Goal: Task Accomplishment & Management: Complete application form

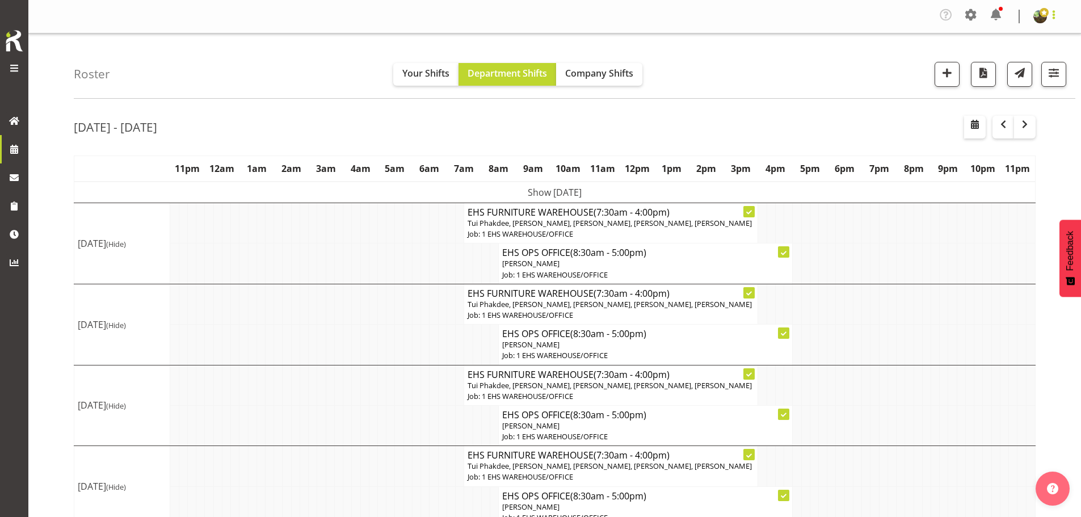
click at [1053, 14] on span at bounding box center [1054, 15] width 14 height 14
click at [926, 46] on div "Roster Your Shifts Department Shifts Company Shifts 1 Locations Clear CARLTON E…" at bounding box center [575, 65] width 1002 height 65
click at [969, 14] on span at bounding box center [971, 15] width 18 height 18
click at [913, 81] on link "Employees" at bounding box center [925, 85] width 109 height 20
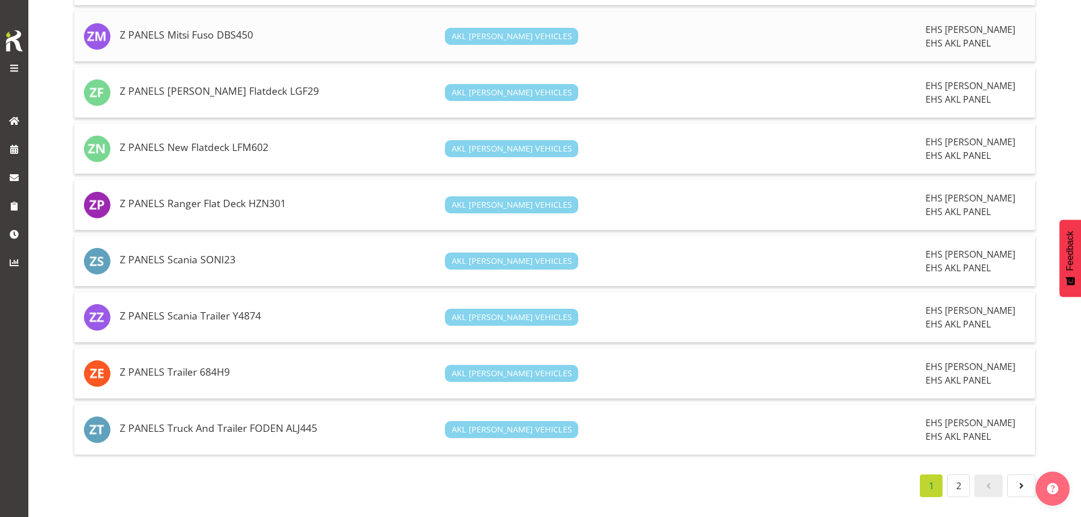
scroll to position [2519, 0]
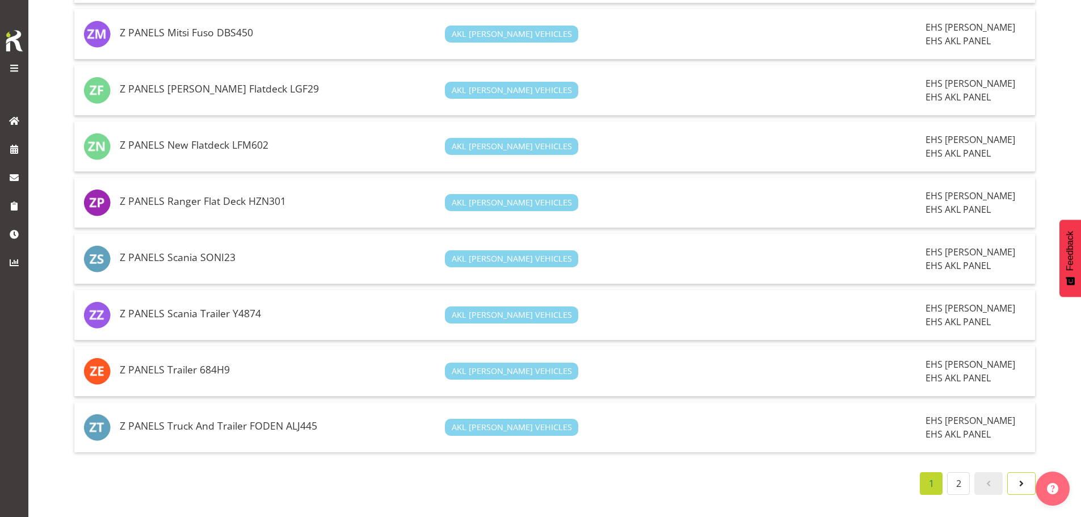
drag, startPoint x: 1015, startPoint y: 476, endPoint x: 1003, endPoint y: 474, distance: 12.1
click at [1015, 477] on span at bounding box center [1022, 484] width 14 height 14
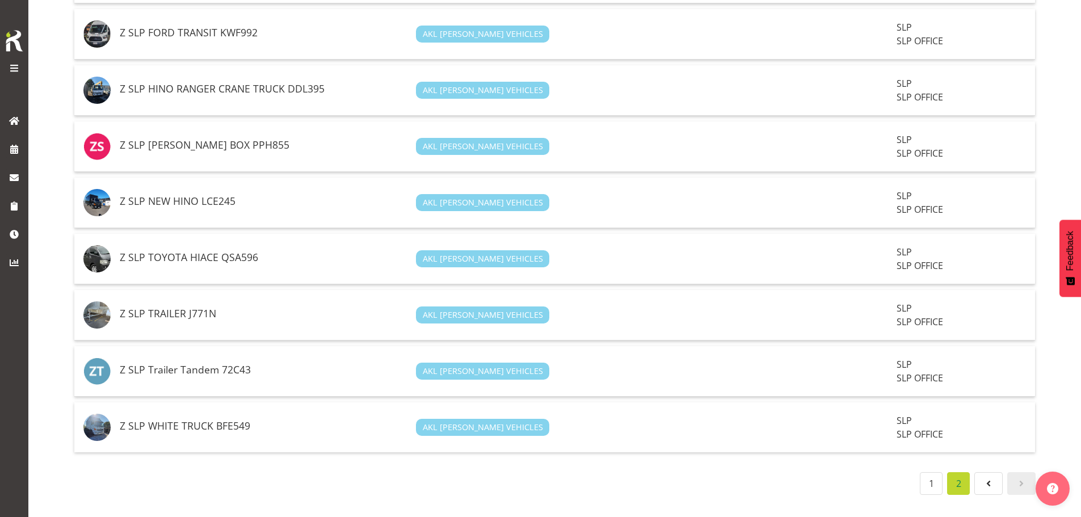
scroll to position [328, 0]
click at [991, 481] on span at bounding box center [989, 484] width 14 height 14
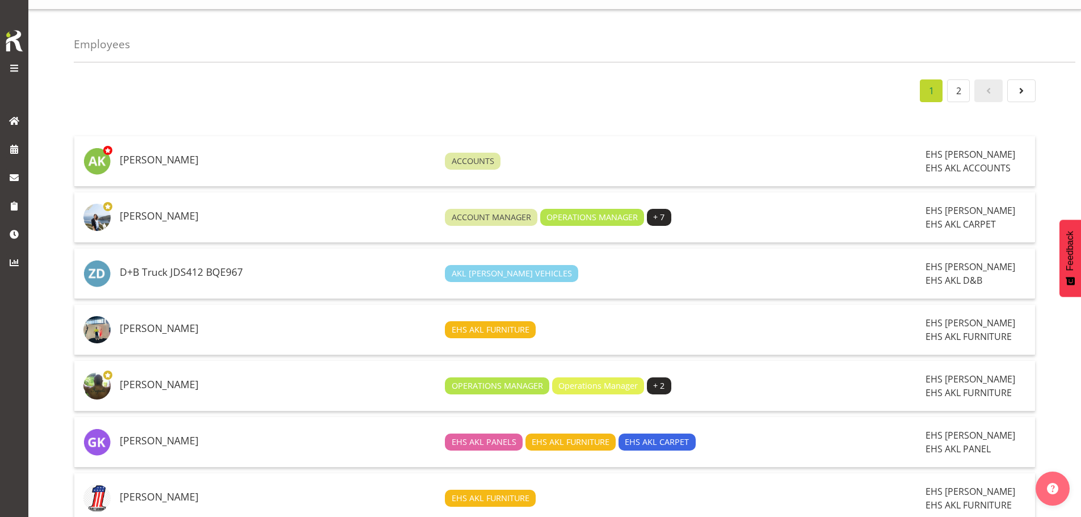
scroll to position [0, 0]
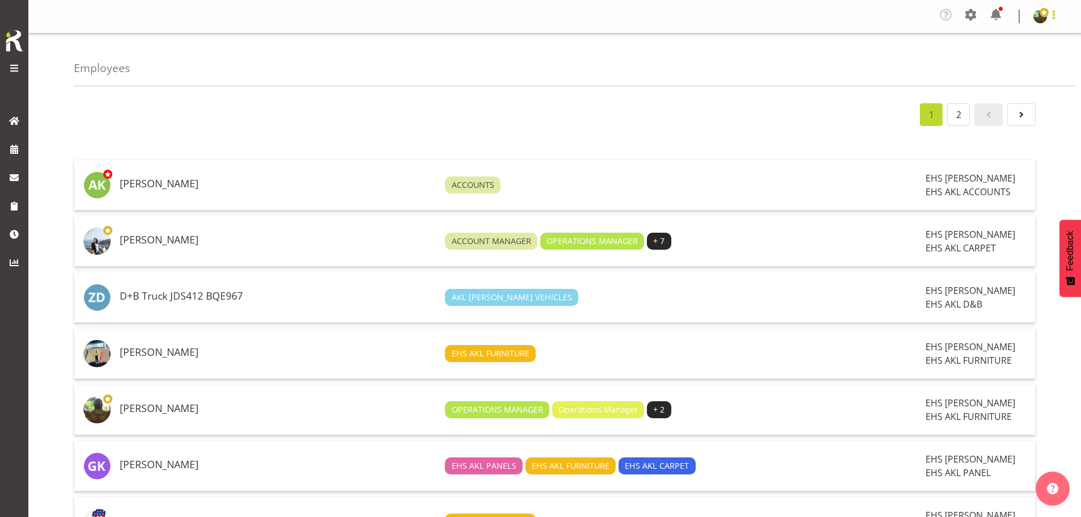
click at [1051, 18] on span at bounding box center [1054, 15] width 14 height 14
click at [934, 53] on div "Employees" at bounding box center [575, 59] width 1002 height 53
click at [1053, 16] on span at bounding box center [1054, 15] width 14 height 14
click at [902, 62] on div "Employees" at bounding box center [575, 59] width 1002 height 53
click at [1040, 13] on span at bounding box center [1044, 12] width 9 height 9
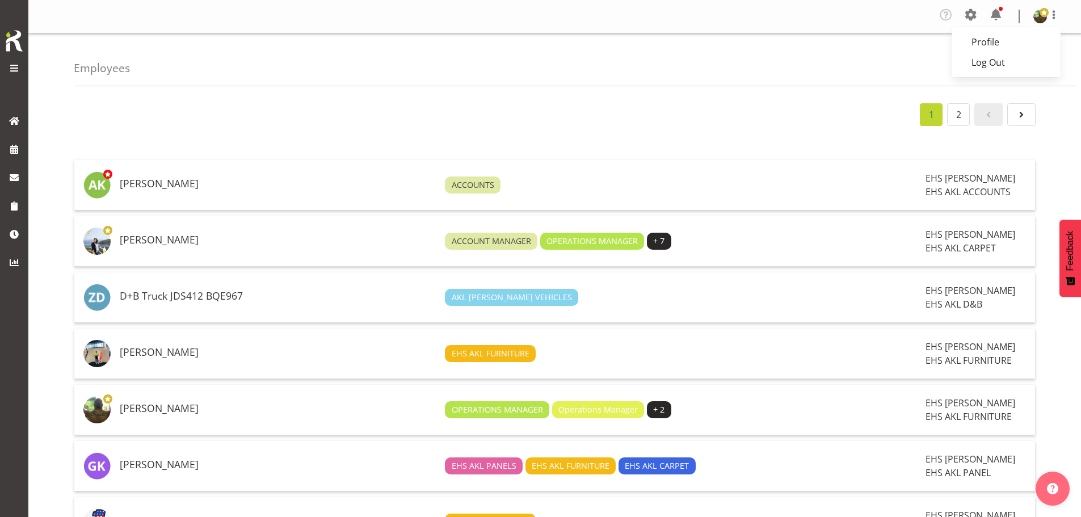
click at [818, 51] on div "Employees" at bounding box center [575, 59] width 1002 height 53
click at [1050, 20] on span at bounding box center [1054, 15] width 14 height 14
drag, startPoint x: 918, startPoint y: 63, endPoint x: 869, endPoint y: 74, distance: 49.4
click at [918, 62] on div "Employees" at bounding box center [575, 59] width 1002 height 53
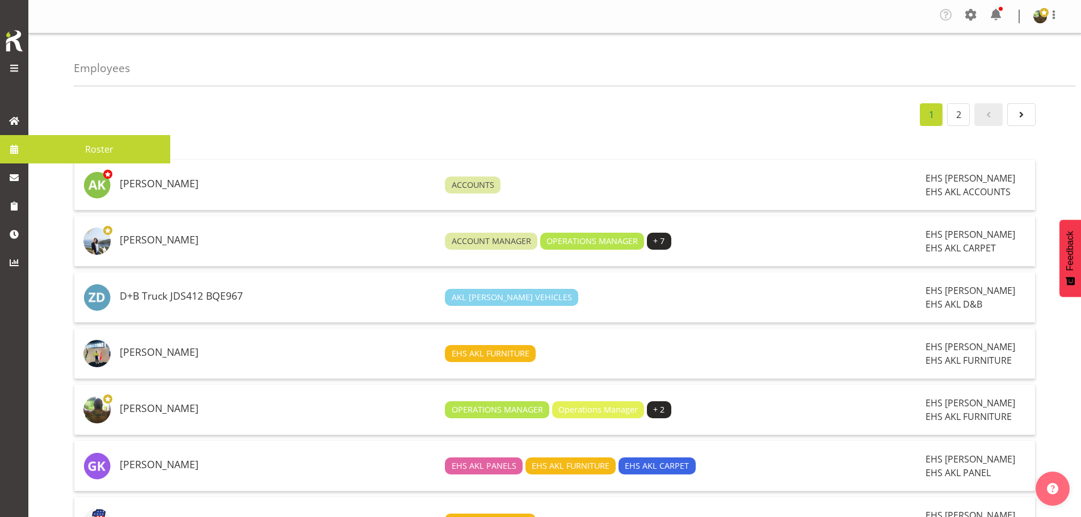
click at [74, 148] on span "Roster" at bounding box center [99, 149] width 131 height 17
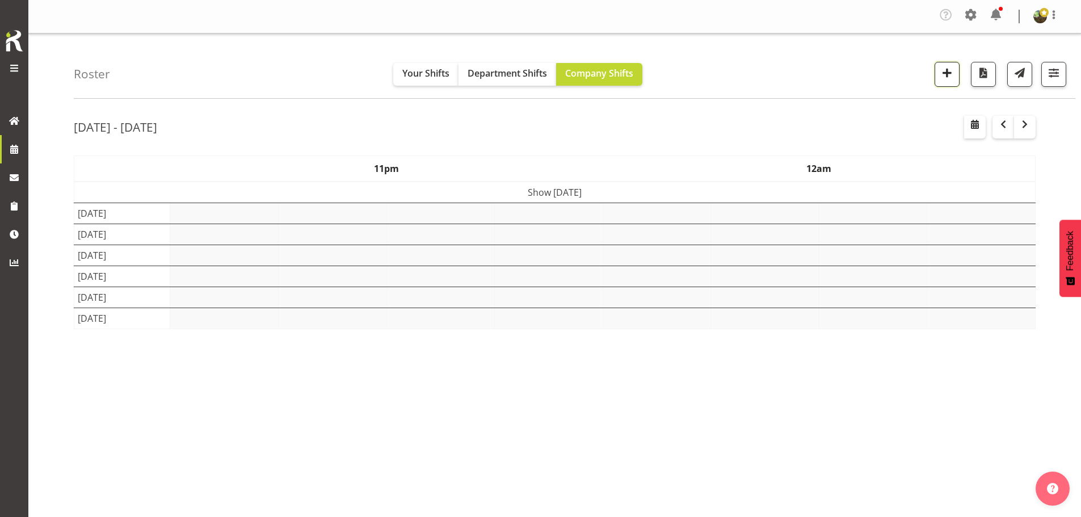
click at [947, 75] on span "button" at bounding box center [947, 72] width 15 height 15
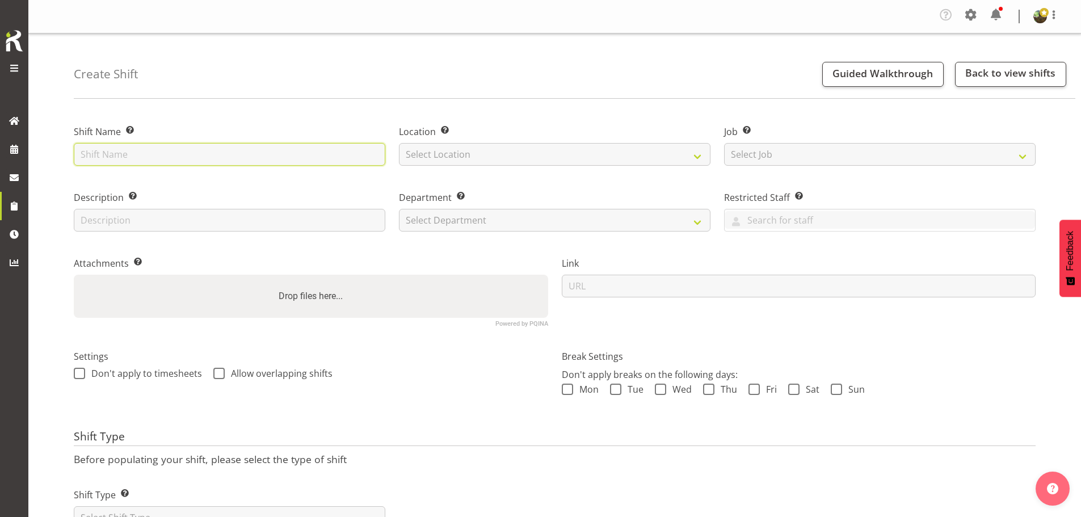
click at [179, 163] on input "text" at bounding box center [230, 154] width 312 height 23
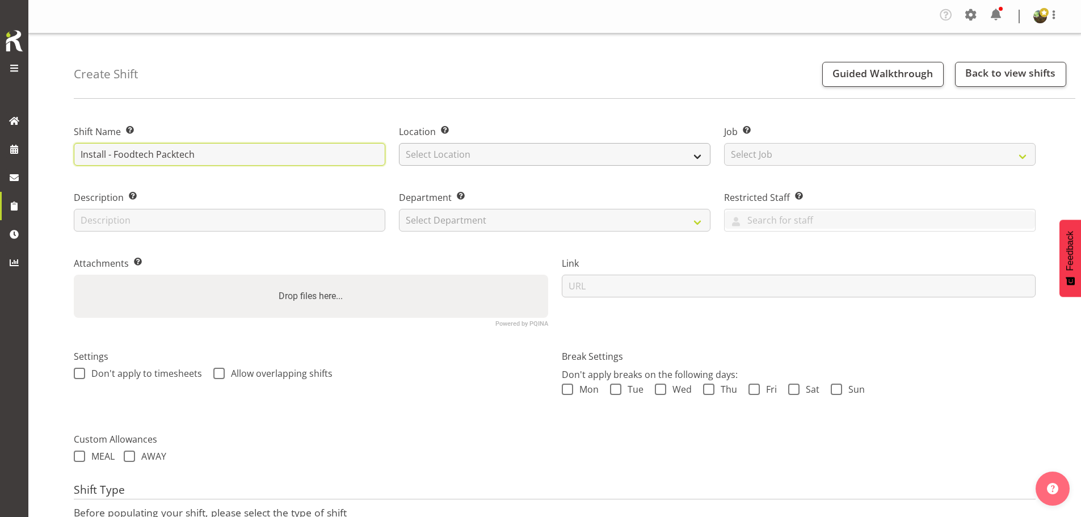
type input "Install - Foodtech Packtech"
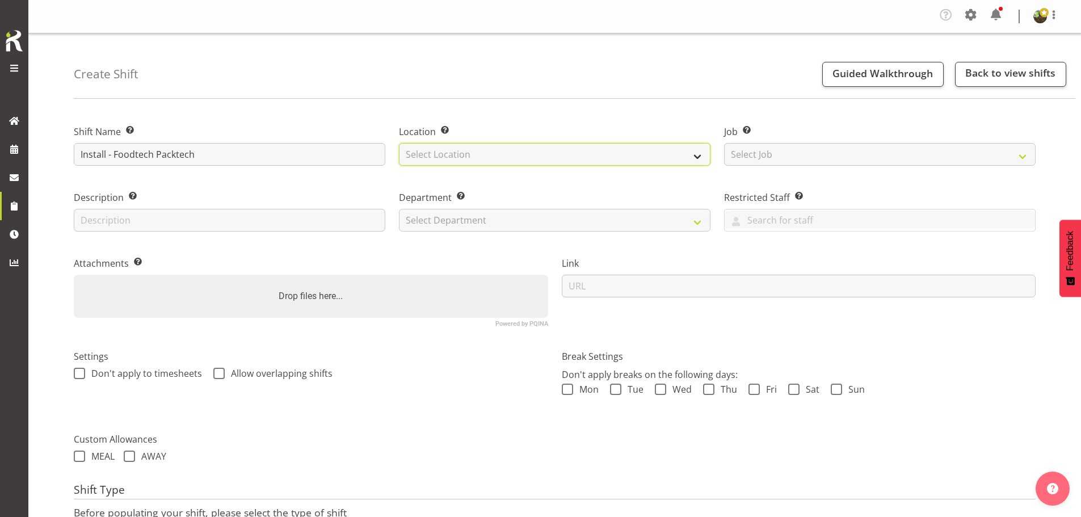
click at [496, 161] on select "Select Location EHS RYMER" at bounding box center [555, 154] width 312 height 23
select select "35"
click at [399, 143] on select "Select Location EHS RYMER" at bounding box center [555, 154] width 312 height 23
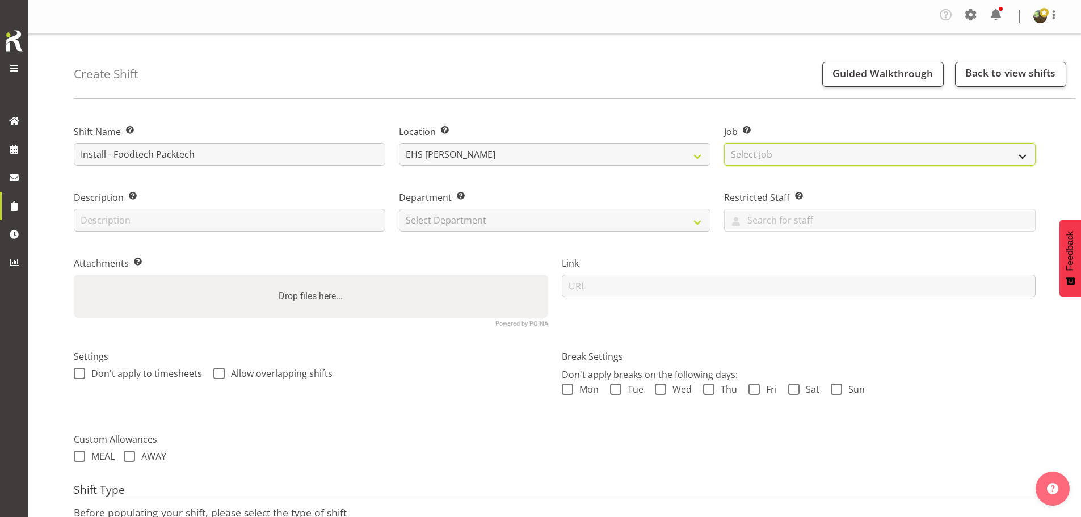
click at [796, 144] on select "Select Job Create new job 1 Carlton Events 1 Carlton Hamilton 1 Carlton Welling…" at bounding box center [880, 154] width 312 height 23
select select "9630"
click at [724, 143] on select "Select Job Create new job 1 Carlton Events 1 Carlton Hamilton 1 Carlton Welling…" at bounding box center [880, 154] width 312 height 23
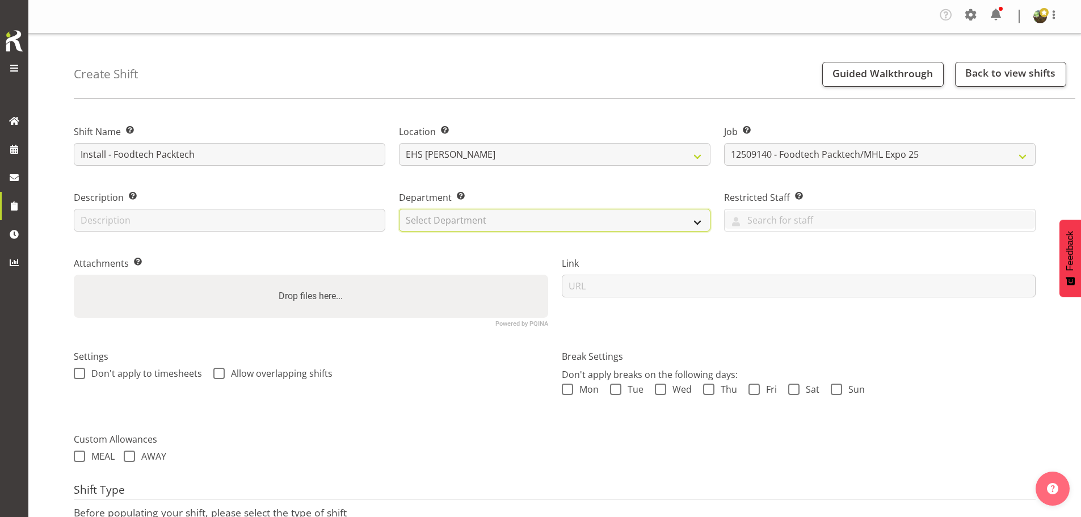
click at [568, 225] on select "Select Department EHS AKL FURNITURE" at bounding box center [555, 220] width 312 height 23
select select "38"
click at [399, 209] on select "Select Department EHS AKL FURNITURE" at bounding box center [555, 220] width 312 height 23
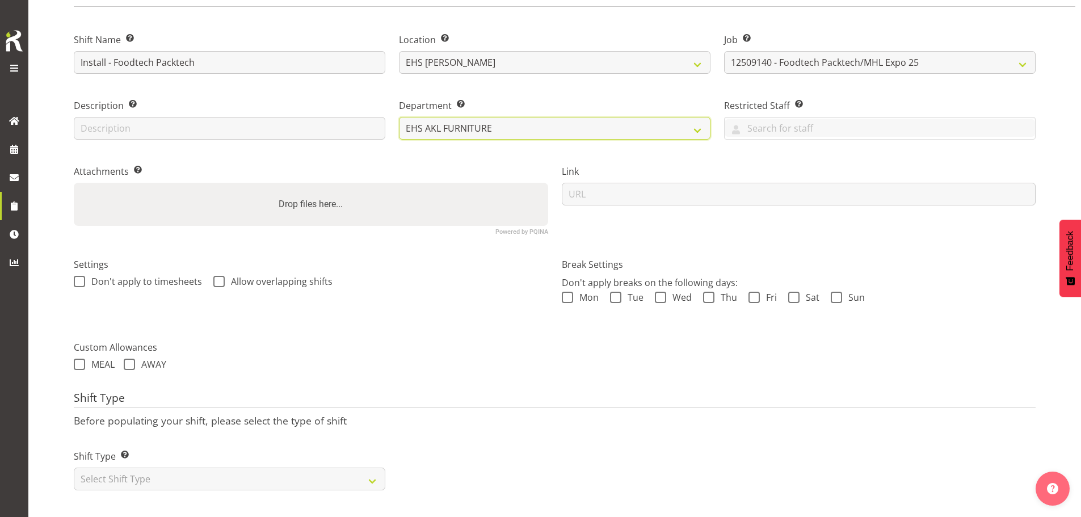
scroll to position [100, 0]
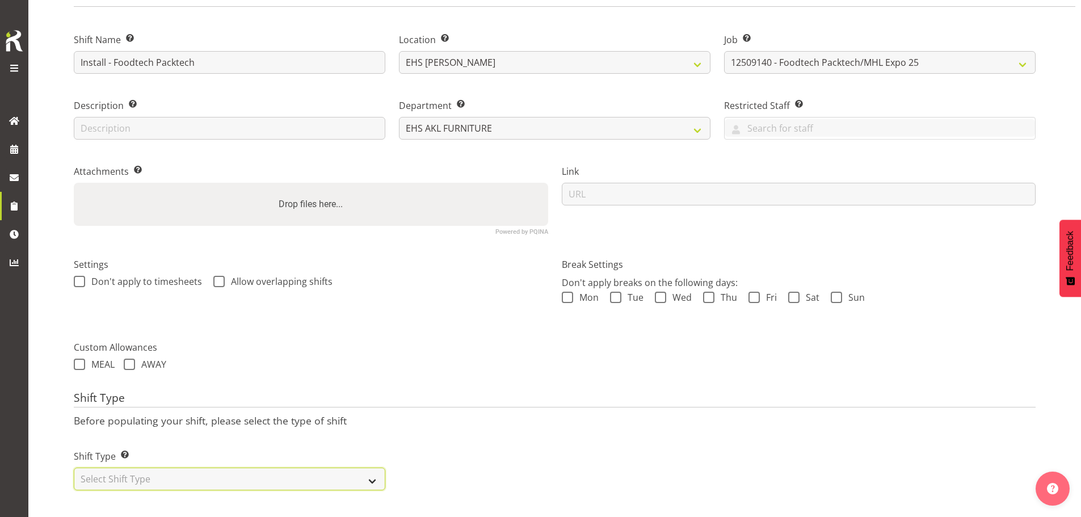
click at [228, 473] on select "Select Shift Type One Off Shift Recurring Shift Rotating Shift" at bounding box center [230, 479] width 312 height 23
select select "one_off"
click at [74, 468] on select "Select Shift Type One Off Shift Recurring Shift Rotating Shift" at bounding box center [230, 479] width 312 height 23
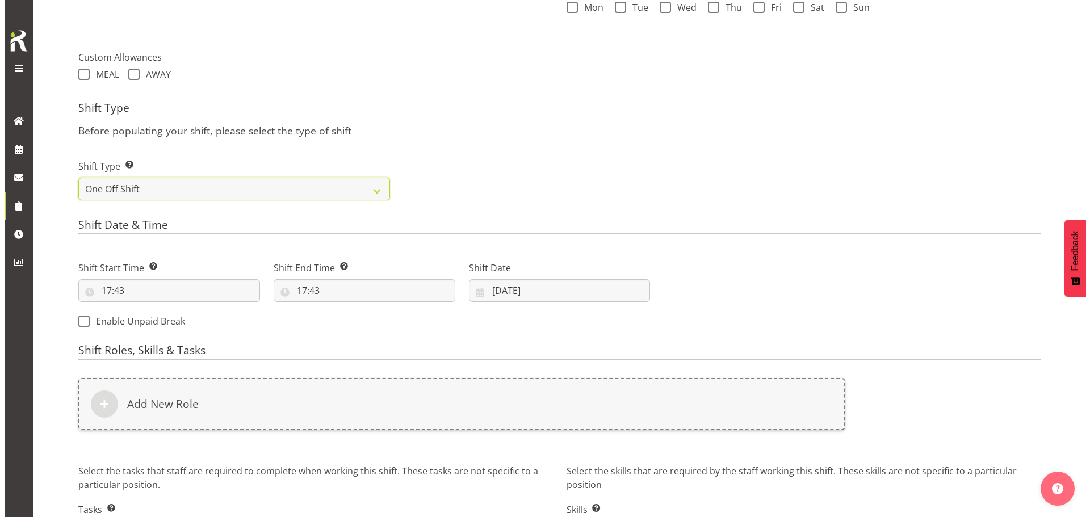
scroll to position [441, 0]
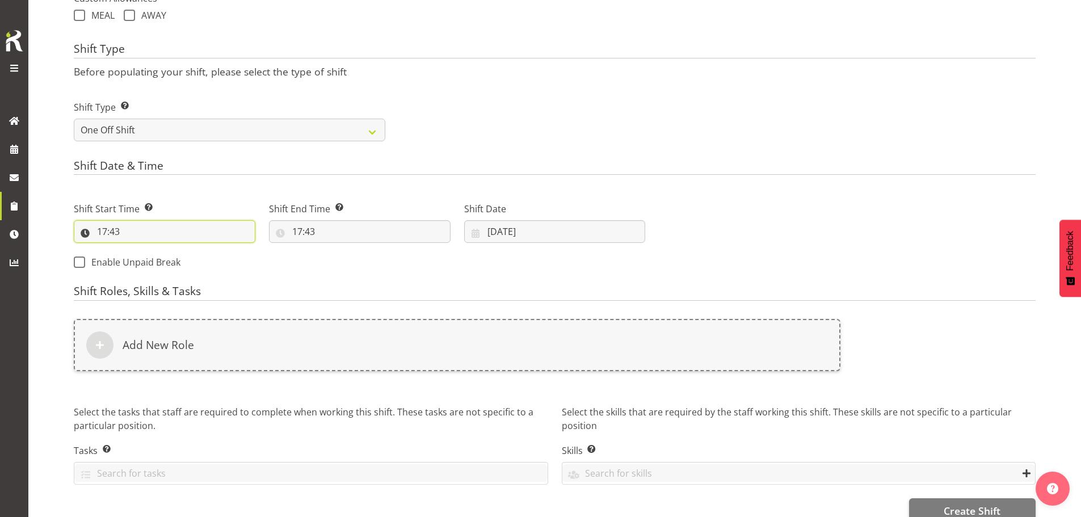
click at [105, 231] on input "17:43" at bounding box center [165, 231] width 182 height 23
click at [154, 258] on select "00 01 02 03 04 05 06 07 08 09 10 11 12 13 14 15 16 17 18 19 20 21 22 23" at bounding box center [151, 261] width 26 height 23
select select "7"
click at [138, 250] on select "00 01 02 03 04 05 06 07 08 09 10 11 12 13 14 15 16 17 18 19 20 21 22 23" at bounding box center [151, 261] width 26 height 23
type input "07:43"
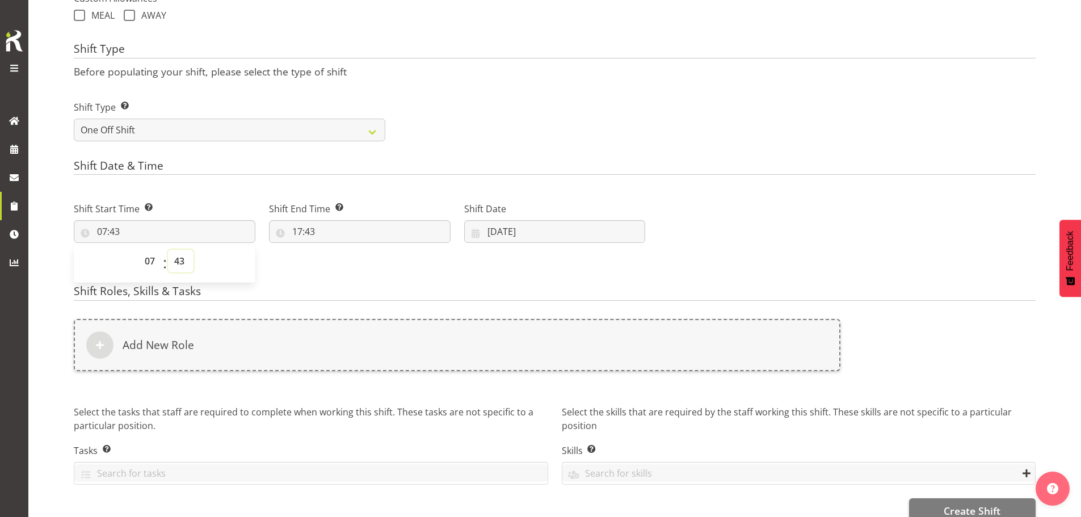
drag, startPoint x: 182, startPoint y: 259, endPoint x: 181, endPoint y: 250, distance: 9.1
click at [181, 259] on select "00 01 02 03 04 05 06 07 08 09 10 11 12 13 14 15 16 17 18 19 20 21 22 23 24 25 2…" at bounding box center [181, 261] width 26 height 23
select select "30"
click at [168, 250] on select "00 01 02 03 04 05 06 07 08 09 10 11 12 13 14 15 16 17 18 19 20 21 22 23 24 25 2…" at bounding box center [181, 261] width 26 height 23
type input "07:30"
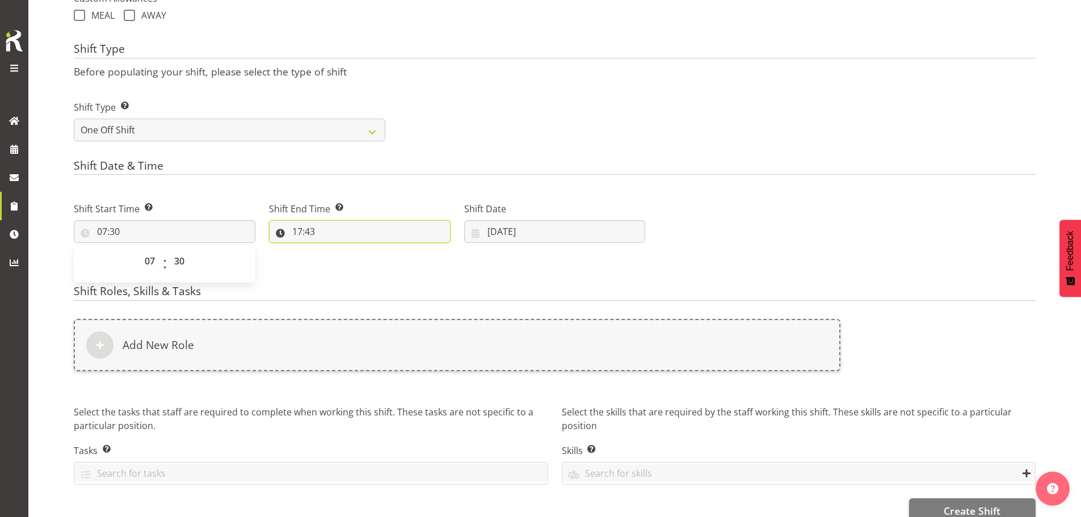
click at [312, 232] on input "17:43" at bounding box center [360, 231] width 182 height 23
click at [343, 259] on select "00 01 02 03 04 05 06 07 08 09 10 11 12 13 14 15 16 17 18 19 20 21 22 23" at bounding box center [347, 261] width 26 height 23
click at [334, 250] on select "00 01 02 03 04 05 06 07 08 09 10 11 12 13 14 15 16 17 18 19 20 21 22 23" at bounding box center [347, 261] width 26 height 23
click at [376, 258] on select "00 01 02 03 04 05 06 07 08 09 10 11 12 13 14 15 16 17 18 19 20 21 22 23 24 25 2…" at bounding box center [376, 261] width 26 height 23
select select "0"
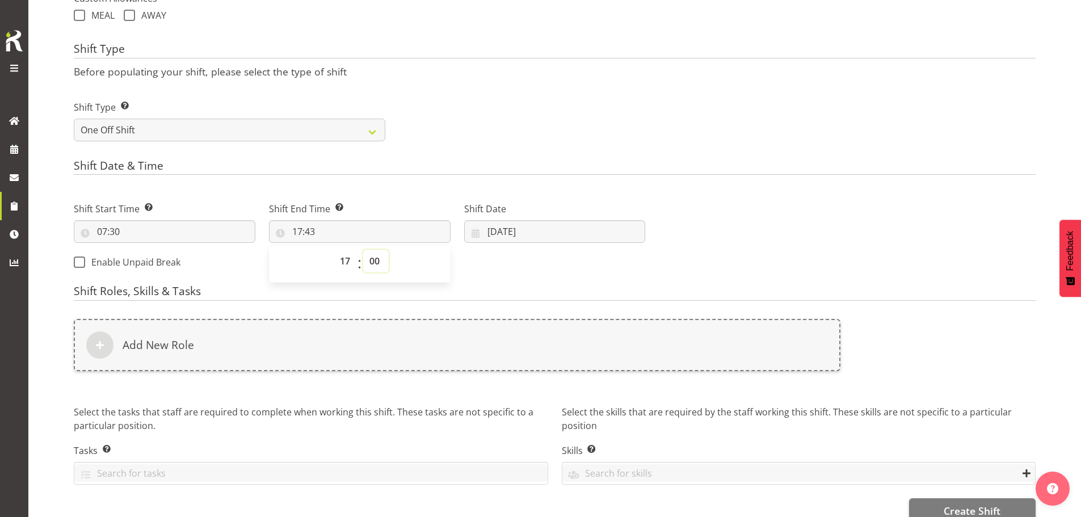
click at [363, 250] on select "00 01 02 03 04 05 06 07 08 09 10 11 12 13 14 15 16 17 18 19 20 21 22 23 24 25 2…" at bounding box center [376, 261] width 26 height 23
type input "17:00"
click at [510, 234] on input "[DATE]" at bounding box center [555, 231] width 182 height 23
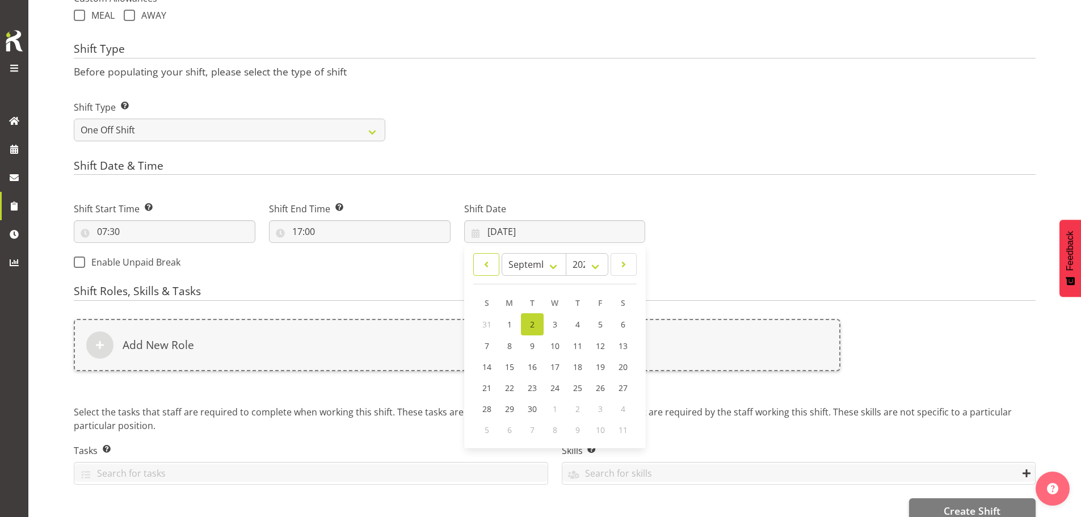
click at [487, 262] on span at bounding box center [486, 265] width 11 height 14
select select "7"
click at [624, 411] on span "30" at bounding box center [623, 407] width 9 height 11
type input "[DATE]"
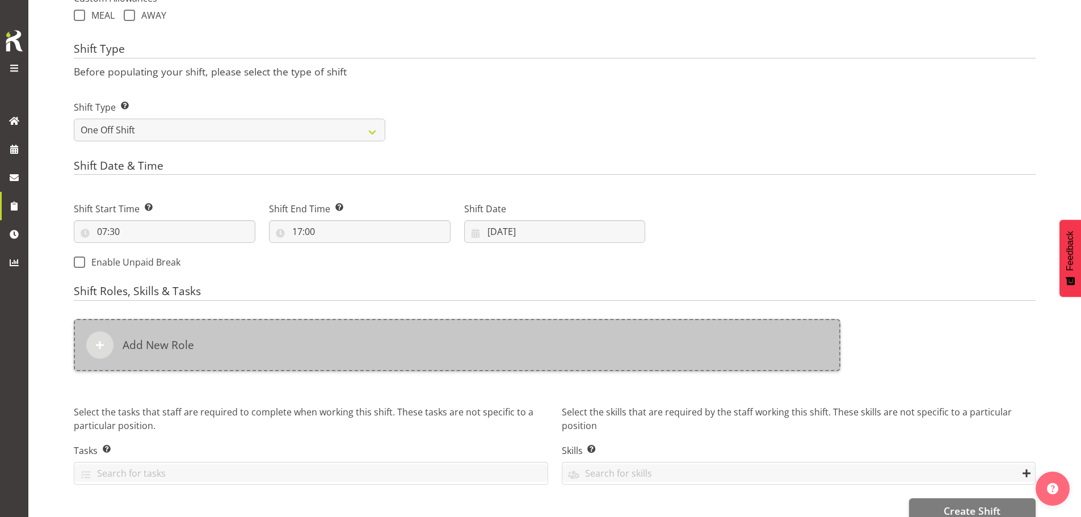
click at [460, 344] on div "Add New Role" at bounding box center [457, 345] width 767 height 52
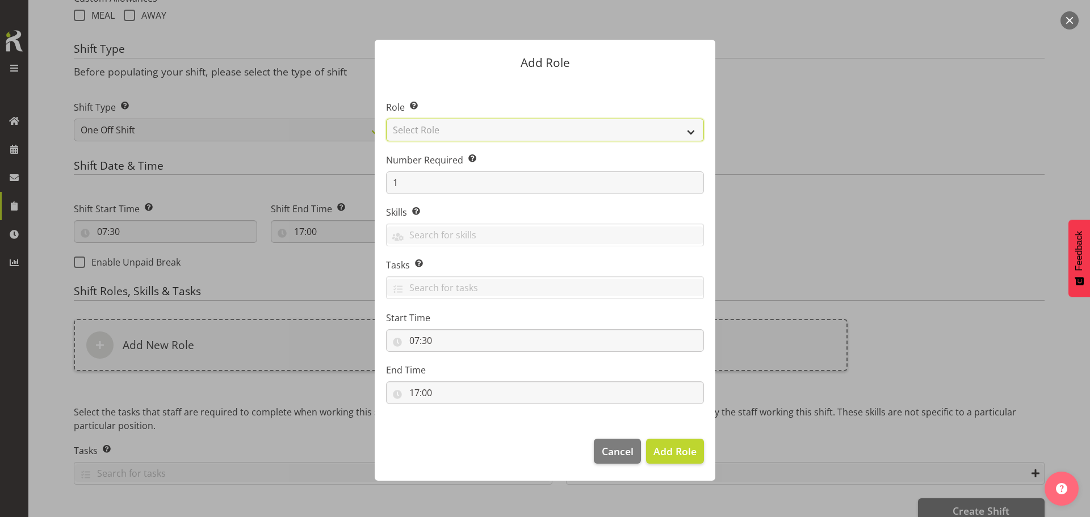
click at [514, 129] on select "Select Role ACCOUNT MANAGER ACCOUNT MANAGER DW ACCOUNTS [PERSON_NAME] VEHICLES …" at bounding box center [545, 130] width 318 height 23
select select "189"
click at [386, 119] on select "Select Role ACCOUNT MANAGER ACCOUNT MANAGER DW ACCOUNTS [PERSON_NAME] VEHICLES …" at bounding box center [545, 130] width 318 height 23
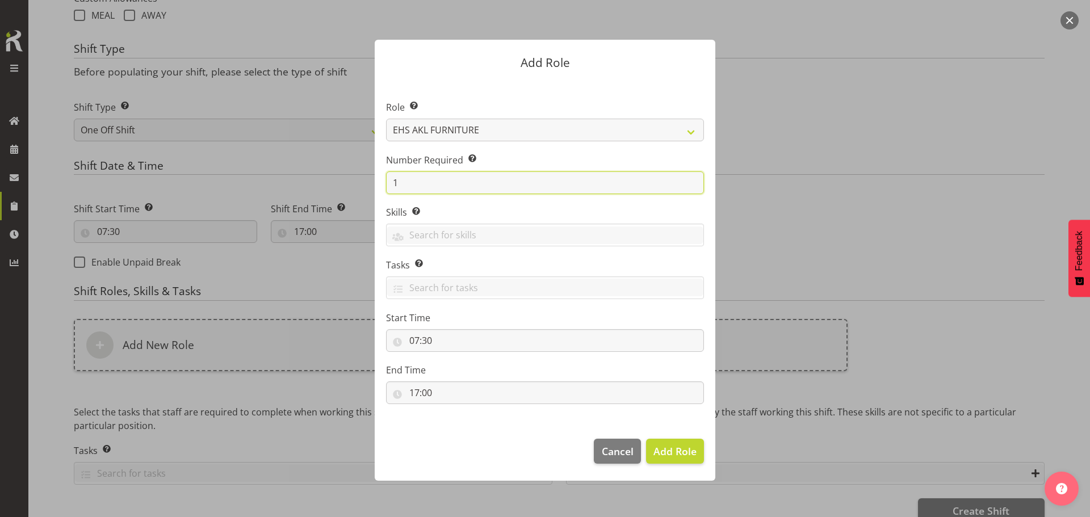
click at [518, 180] on input "1" at bounding box center [545, 182] width 318 height 23
type input "1"
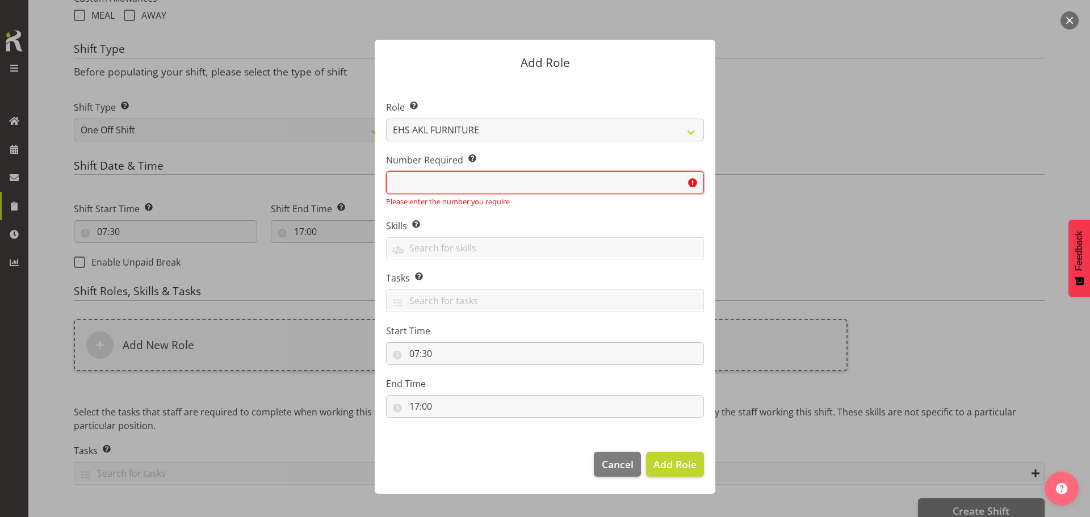
type input "3"
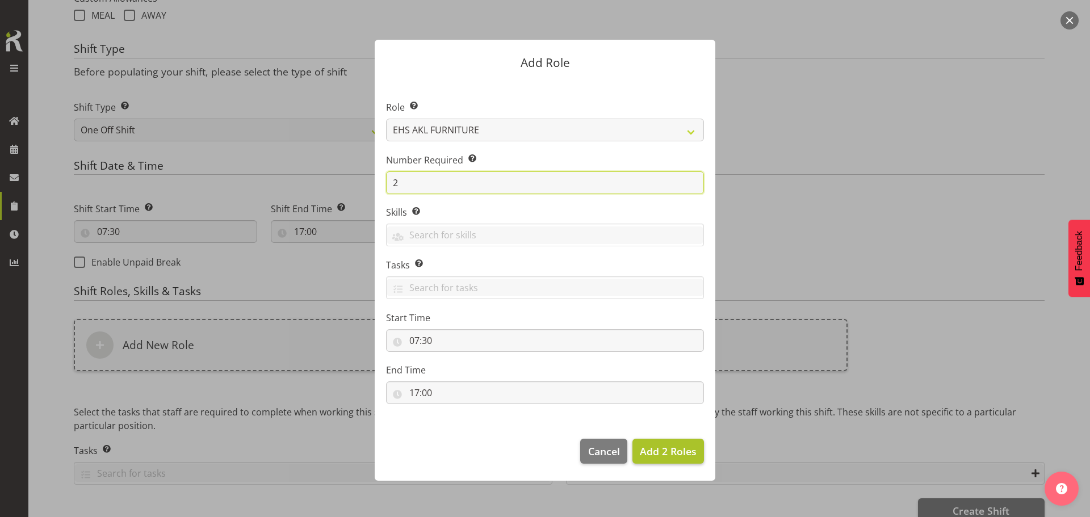
type input "2"
click at [687, 445] on span "Add 2 Roles" at bounding box center [668, 451] width 57 height 14
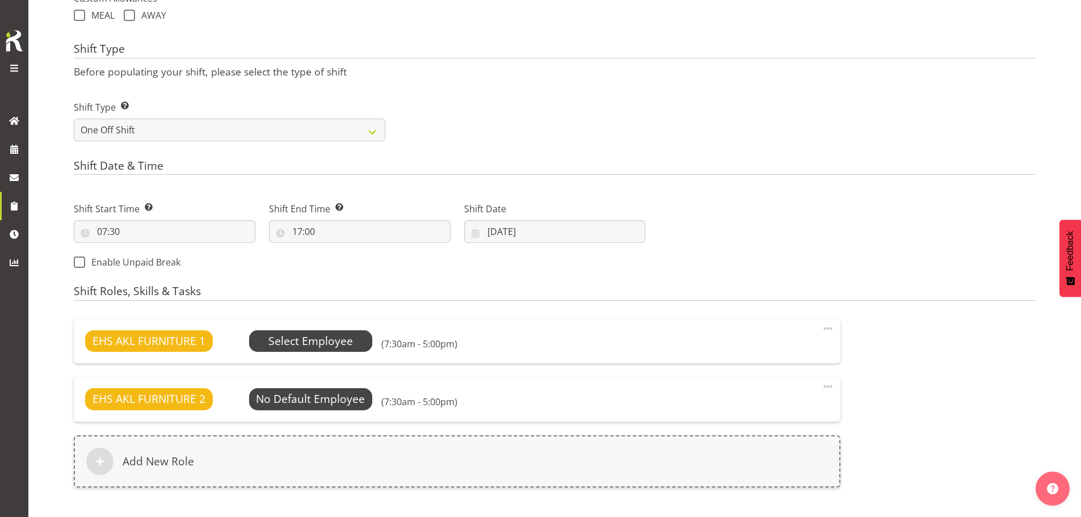
click at [333, 343] on span "Select Employee" at bounding box center [310, 341] width 85 height 16
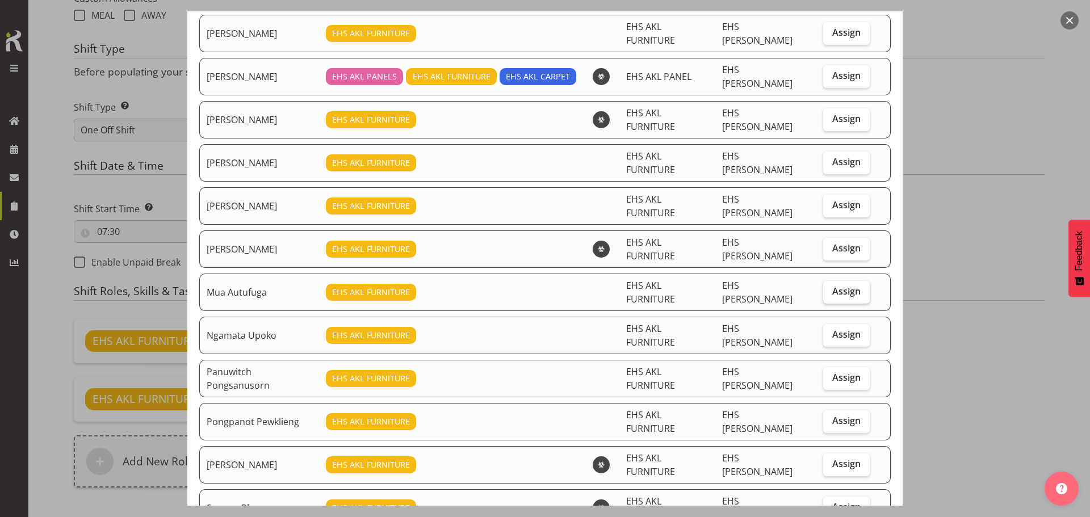
scroll to position [113, 0]
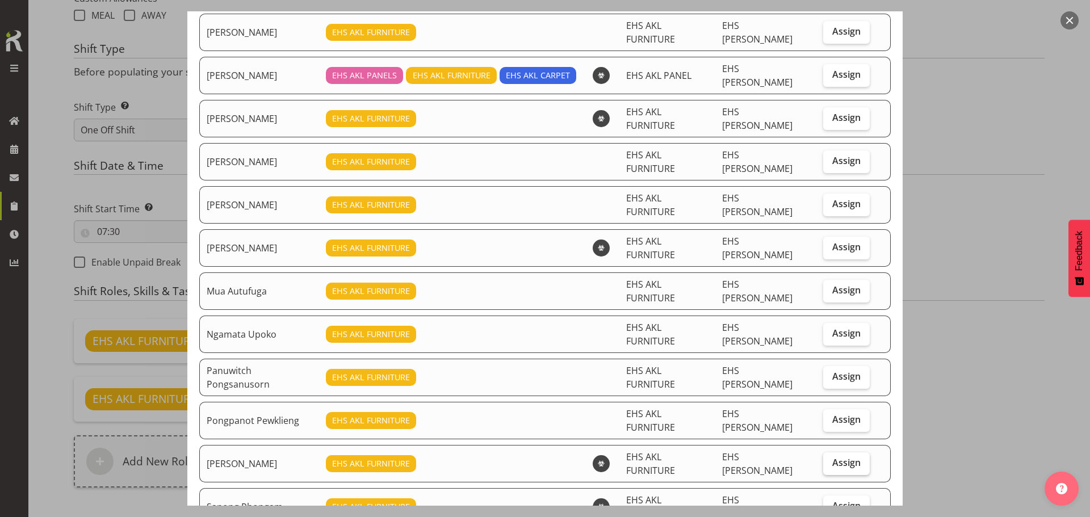
click at [842, 457] on span "Assign" at bounding box center [846, 462] width 28 height 11
click at [830, 459] on input "Assign" at bounding box center [826, 462] width 7 height 7
checkbox input "true"
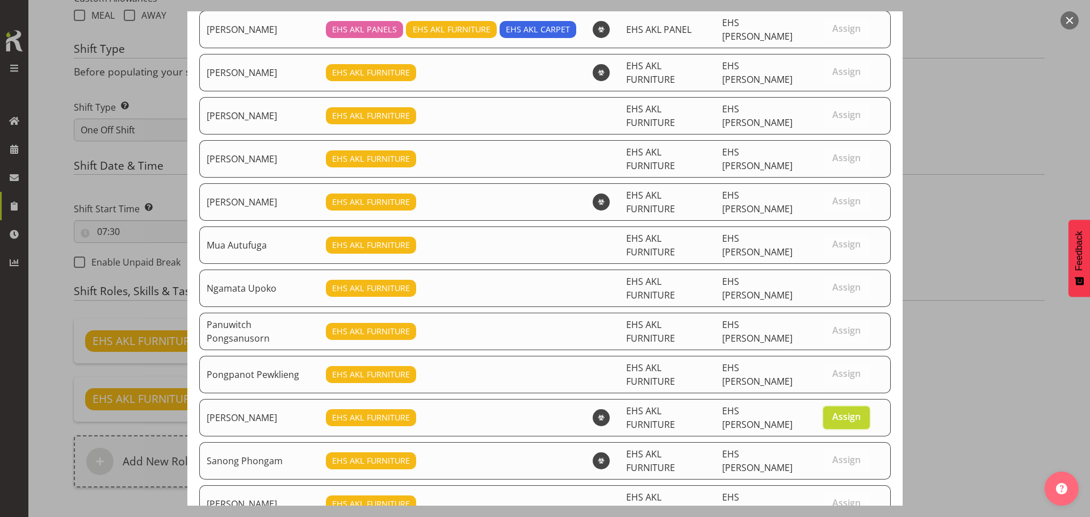
scroll to position [279, 0]
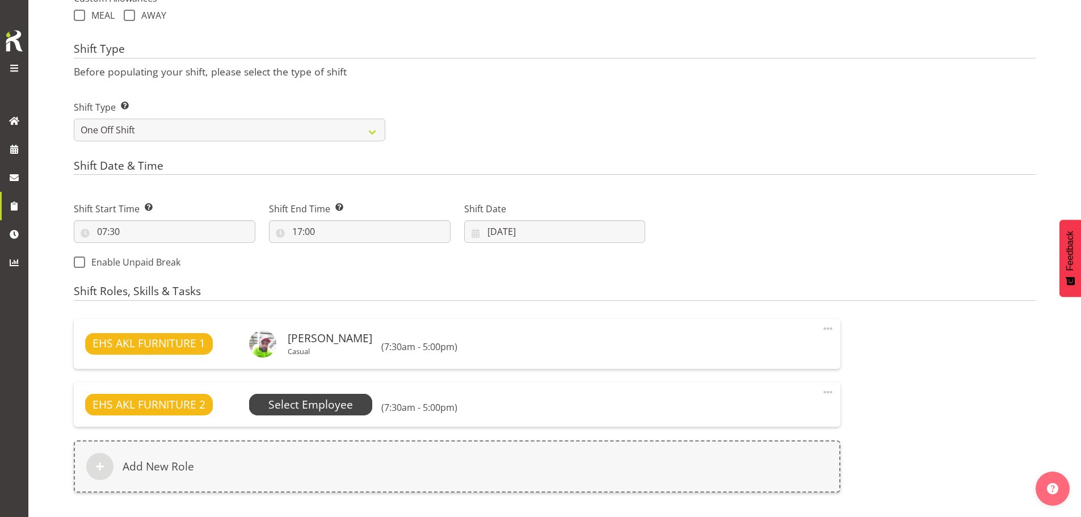
click at [345, 406] on span "Select Employee" at bounding box center [310, 405] width 85 height 16
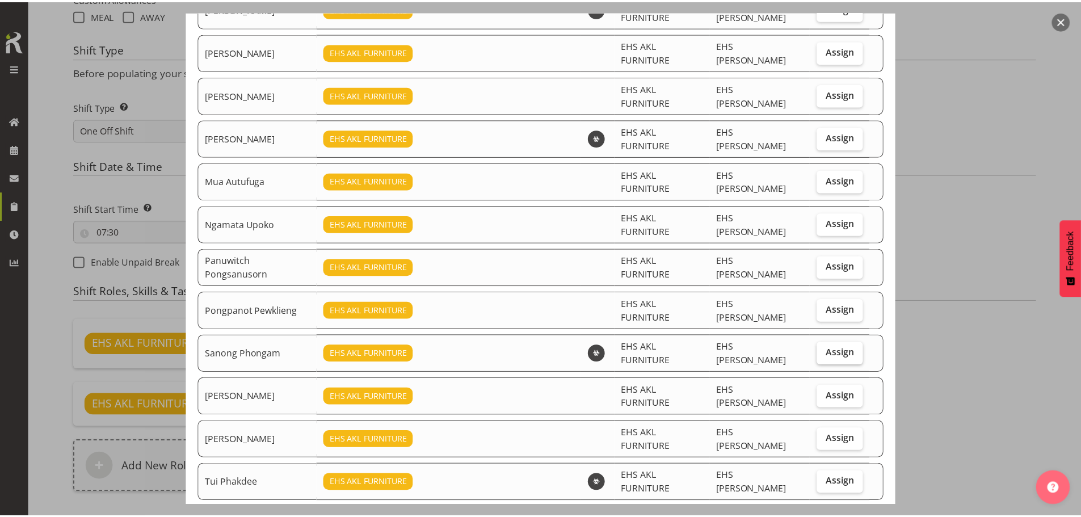
scroll to position [241, 0]
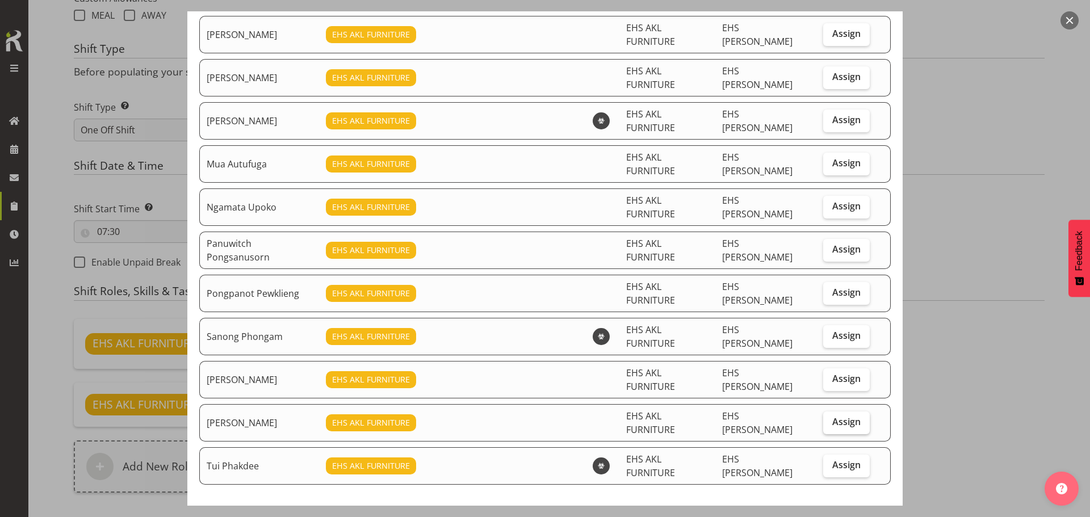
click at [832, 416] on span "Assign" at bounding box center [846, 421] width 28 height 11
click at [829, 418] on input "Assign" at bounding box center [826, 421] width 7 height 7
click at [832, 416] on span "Assign" at bounding box center [846, 421] width 28 height 11
click at [829, 418] on input "Assign" at bounding box center [826, 421] width 7 height 7
checkbox input "false"
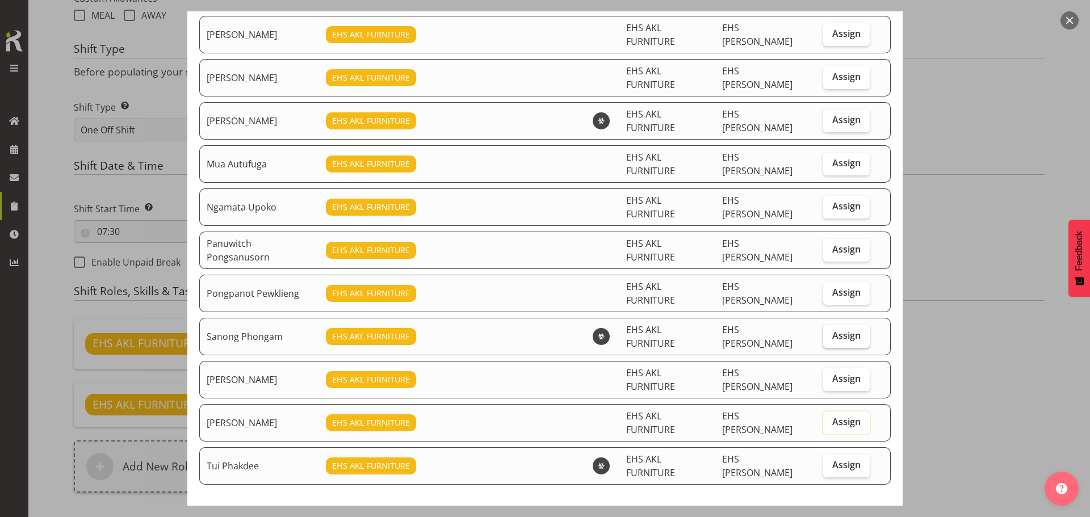
click at [832, 330] on span "Assign" at bounding box center [846, 335] width 28 height 11
click at [830, 332] on input "Assign" at bounding box center [826, 335] width 7 height 7
checkbox input "true"
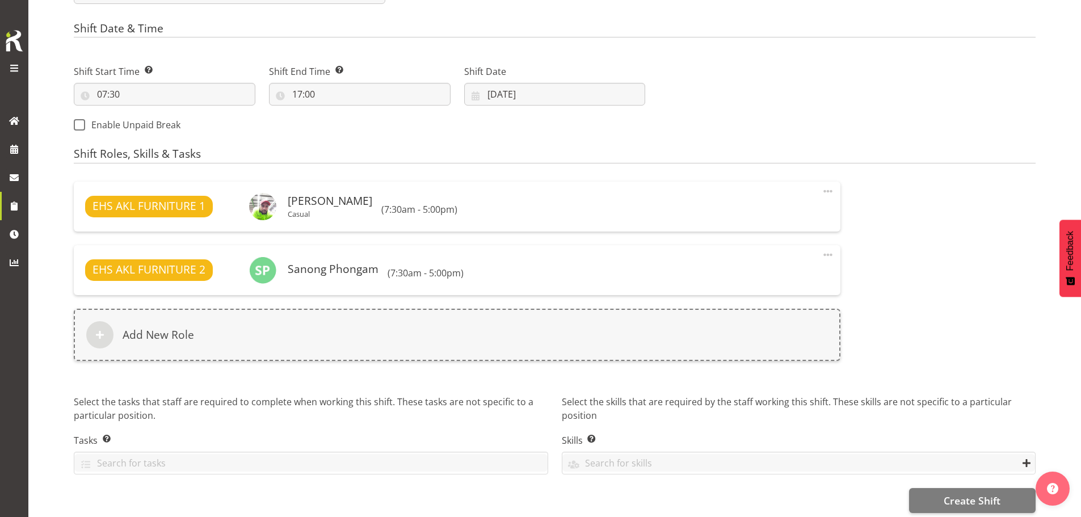
scroll to position [591, 0]
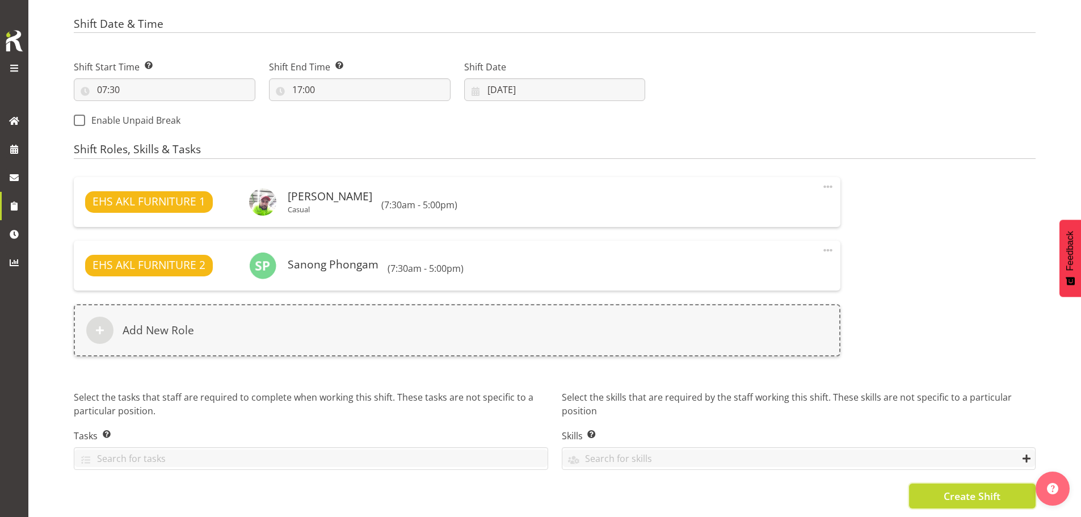
click at [941, 487] on button "Create Shift" at bounding box center [972, 495] width 127 height 25
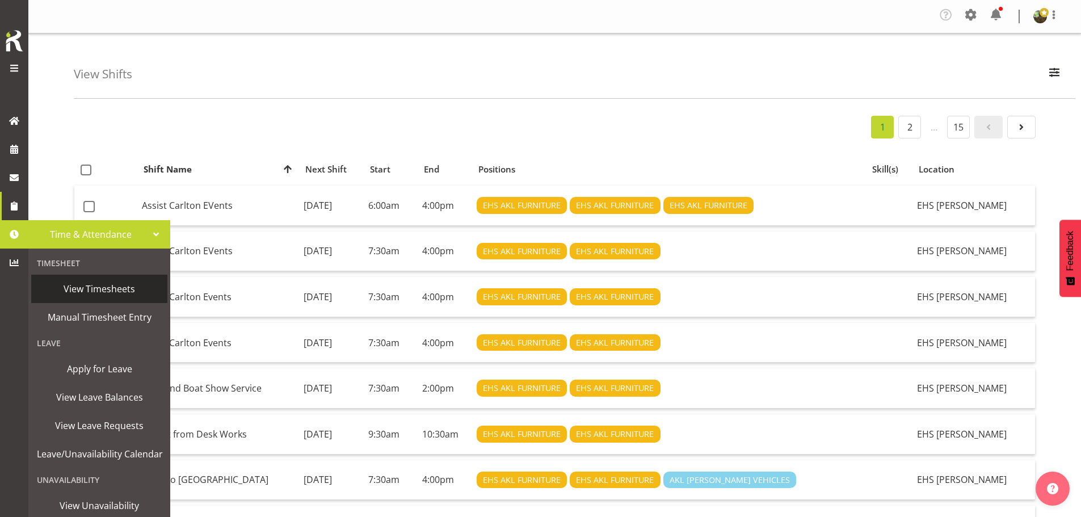
click at [112, 288] on span "View Timesheets" at bounding box center [99, 288] width 125 height 17
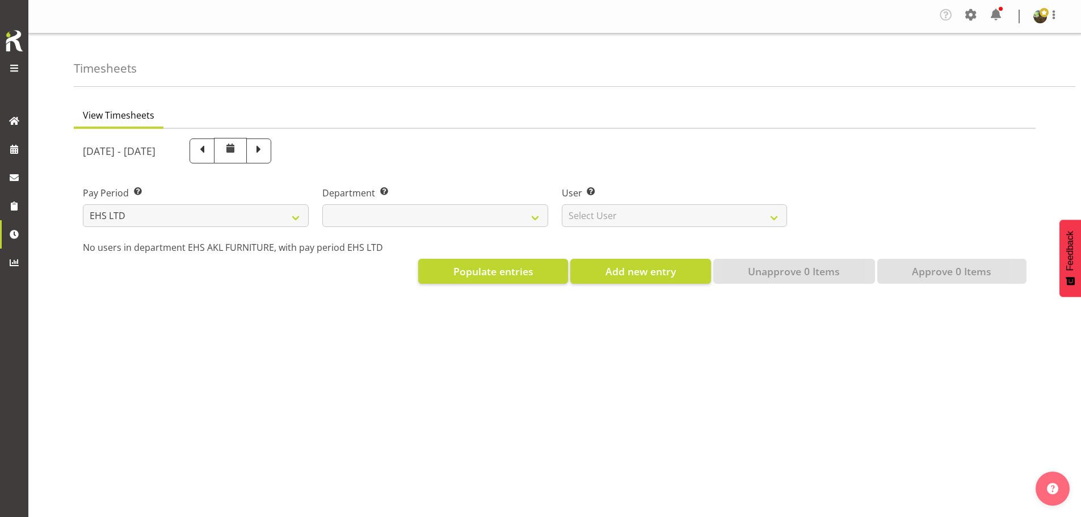
select select "7"
select select
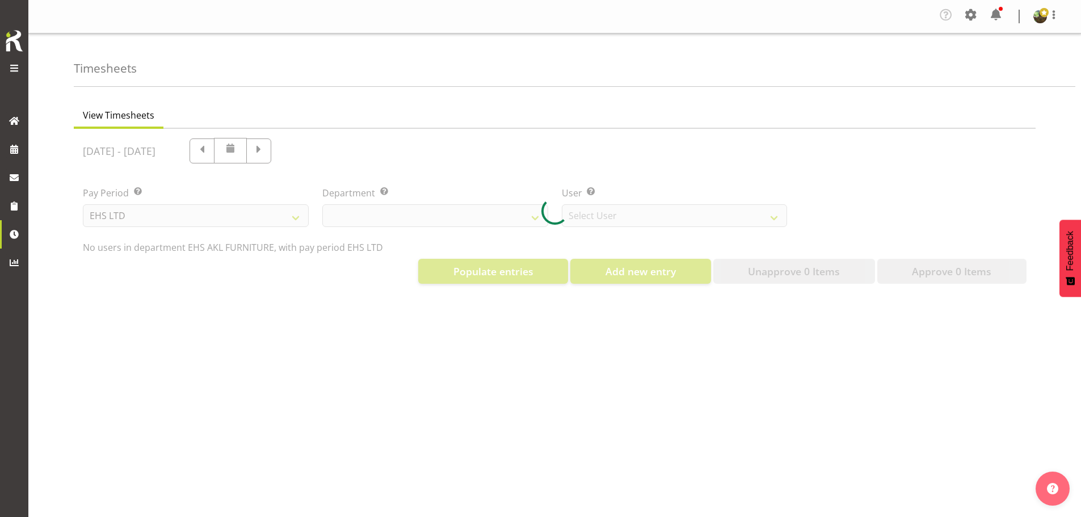
select select "8638"
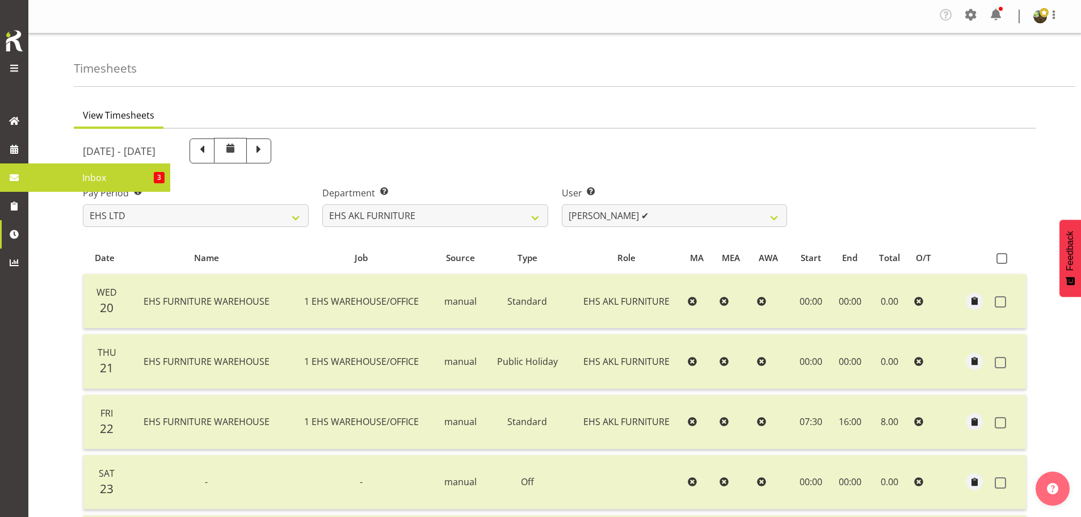
click at [99, 178] on span "Inbox" at bounding box center [94, 177] width 120 height 17
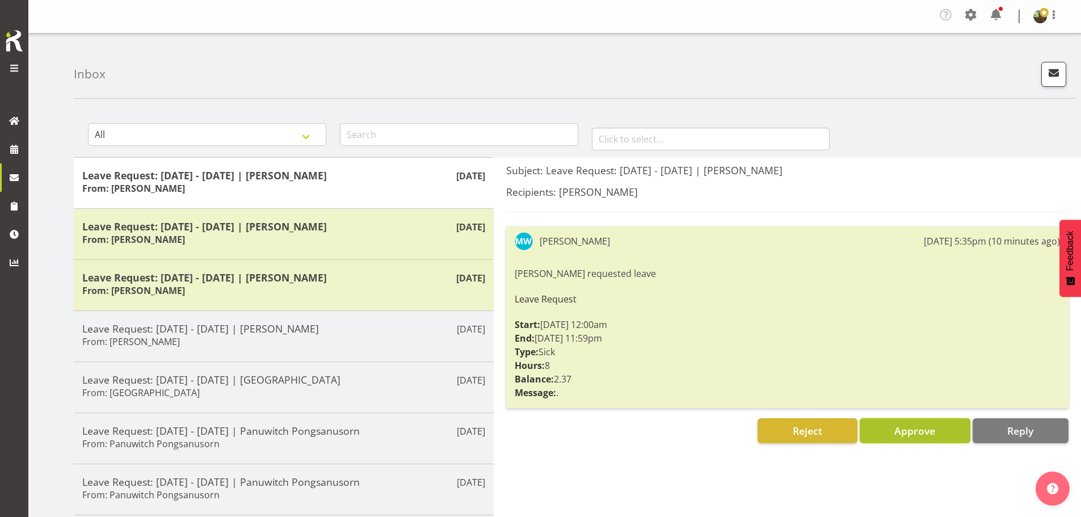
click at [928, 430] on span "Approve" at bounding box center [914, 431] width 41 height 14
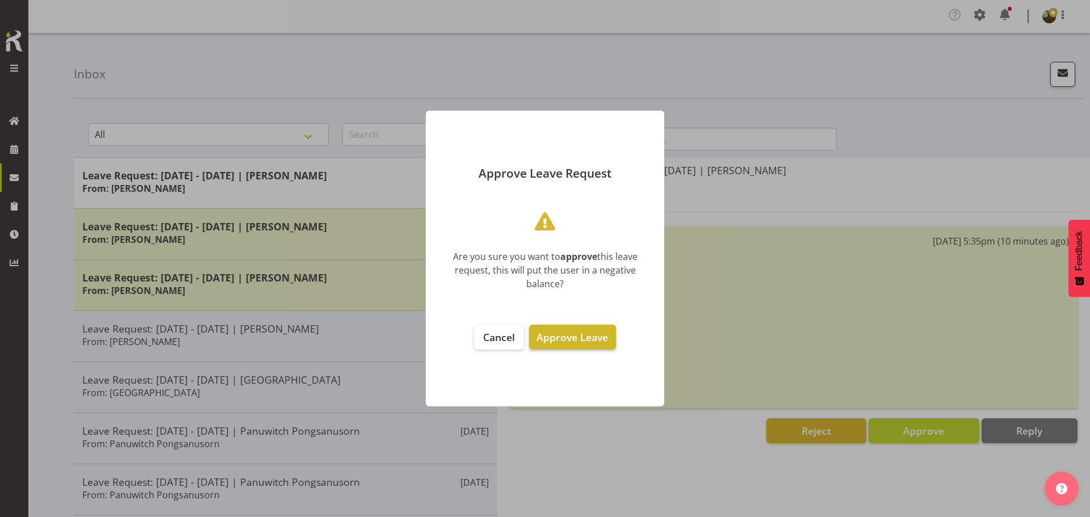
click at [585, 340] on span "Approve Leave" at bounding box center [572, 337] width 72 height 14
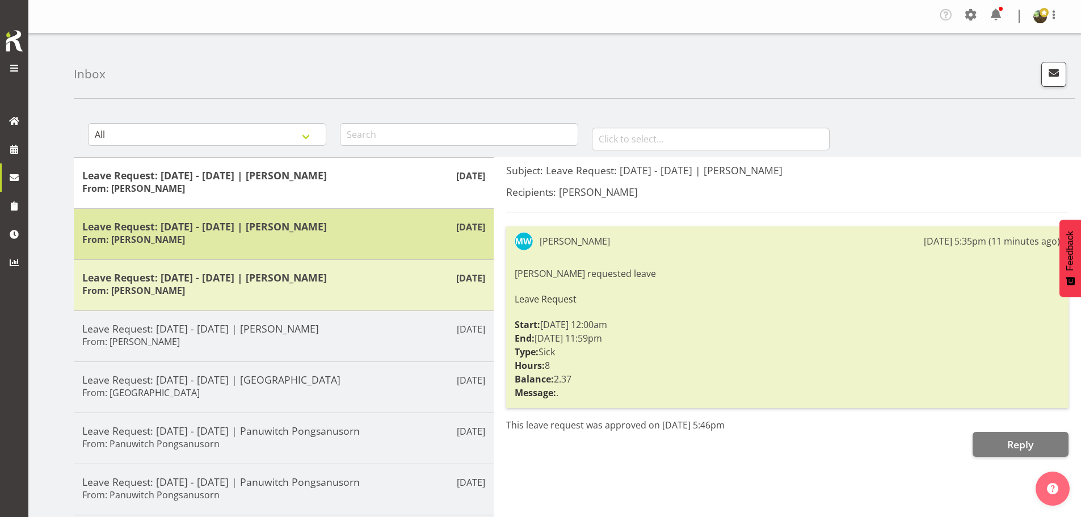
click at [417, 226] on h5 "Leave Request: 01/09/25 - 01/09/25 | Manase Ward" at bounding box center [283, 226] width 403 height 12
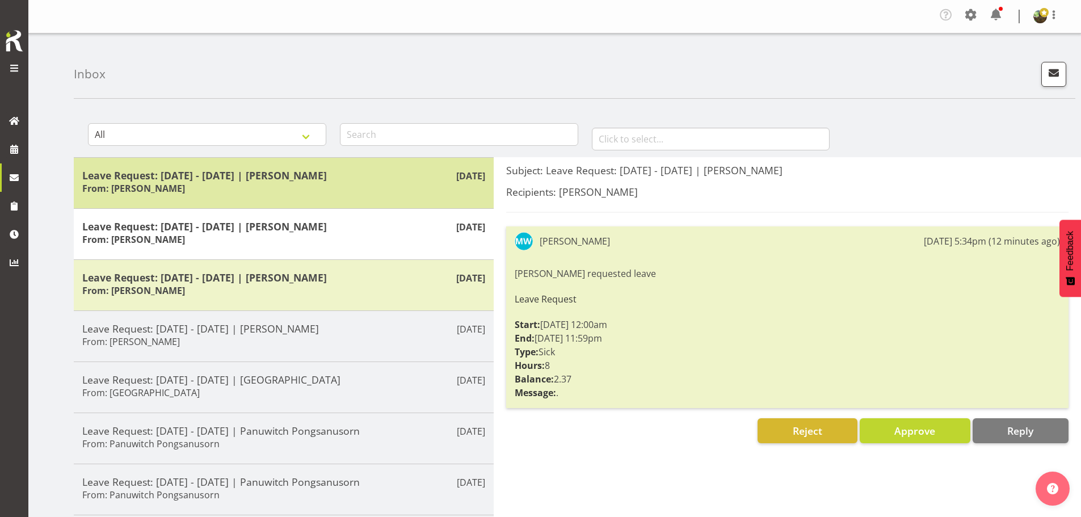
click at [418, 176] on h5 "Leave Request: 29/08/25 - 29/08/25 | Manase Ward" at bounding box center [283, 175] width 403 height 12
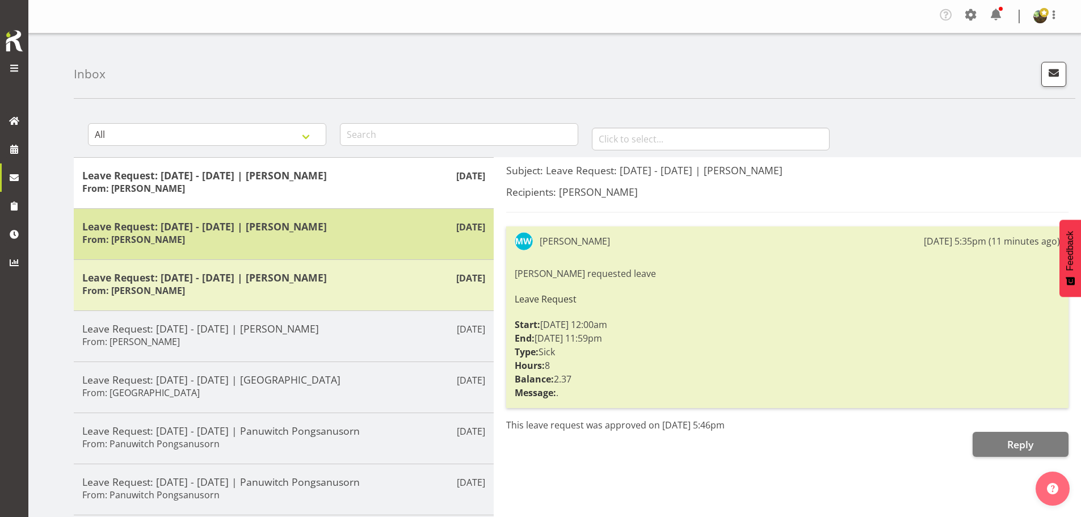
click at [403, 241] on div "Leave Request: 01/09/25 - 01/09/25 | Manase Ward From: Manase Ward" at bounding box center [283, 234] width 403 height 28
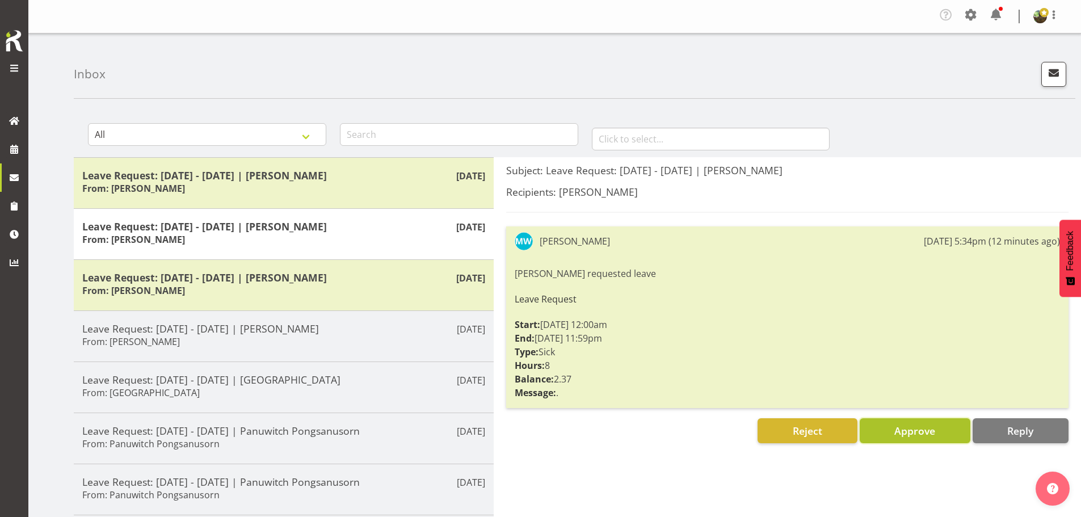
click at [905, 431] on span "Approve" at bounding box center [914, 431] width 41 height 14
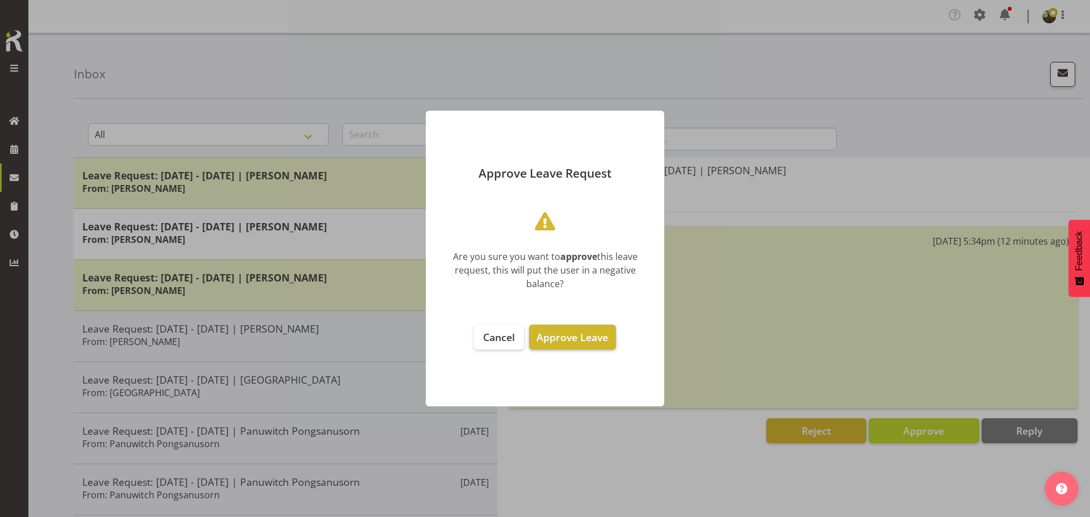
click at [565, 330] on span "Approve Leave" at bounding box center [572, 337] width 72 height 14
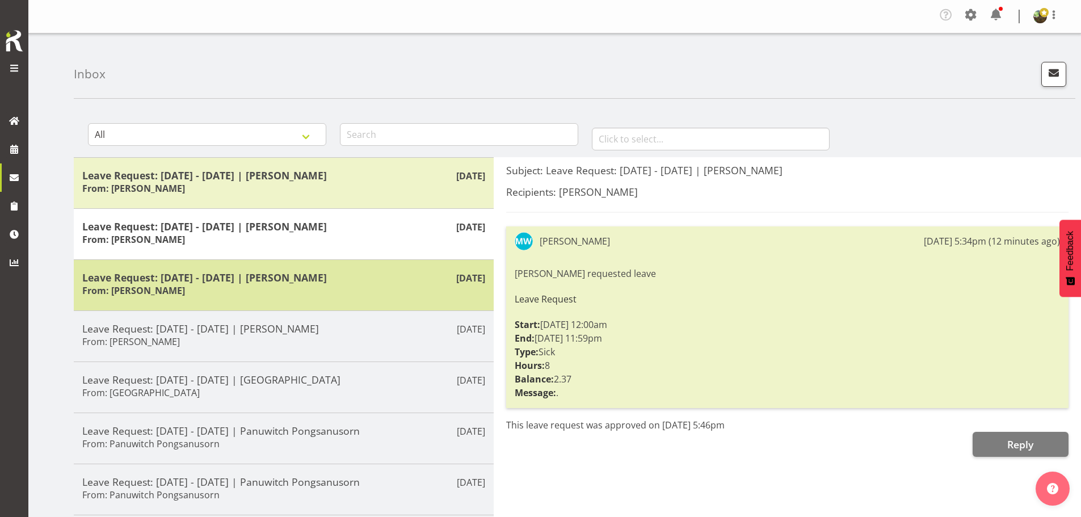
click at [400, 285] on div "Leave Request: 01/08/25 - 01/08/25 | Manase Ward From: Manase Ward" at bounding box center [283, 285] width 403 height 28
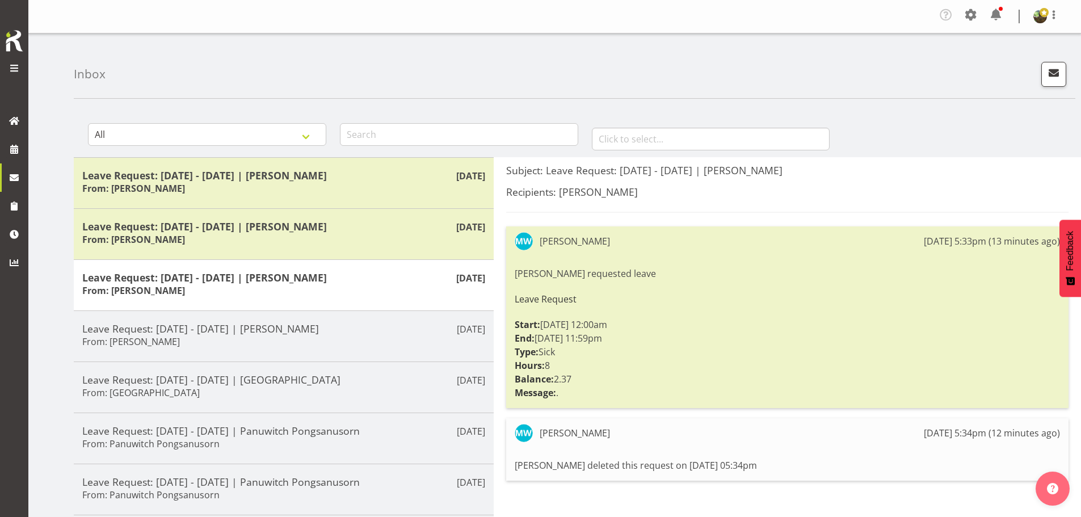
click at [697, 494] on div "Subject: Leave Request: 01/08/25 - 01/08/25 | Manase Ward Recipients: Filipo Iu…" at bounding box center [787, 431] width 587 height 548
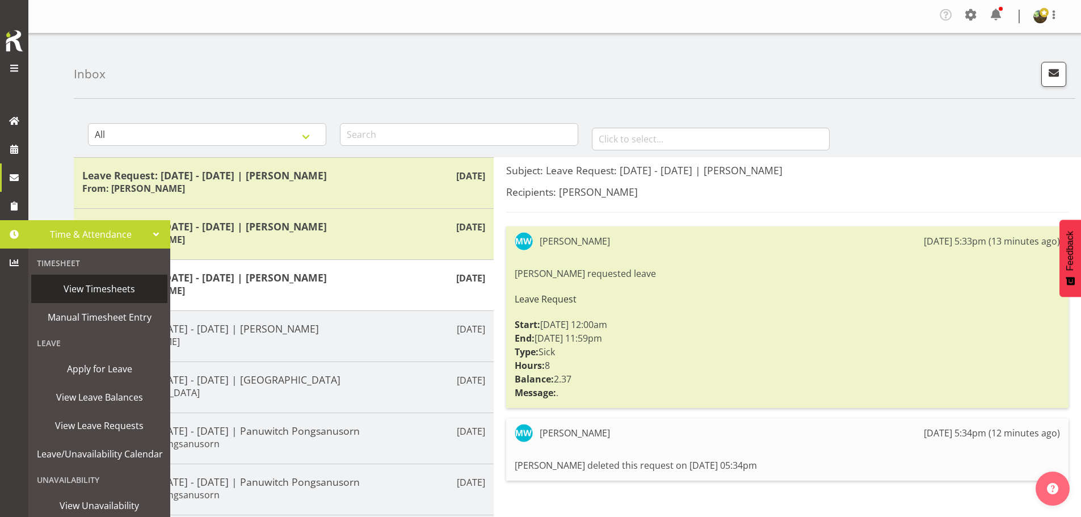
click at [103, 288] on span "View Timesheets" at bounding box center [99, 288] width 125 height 17
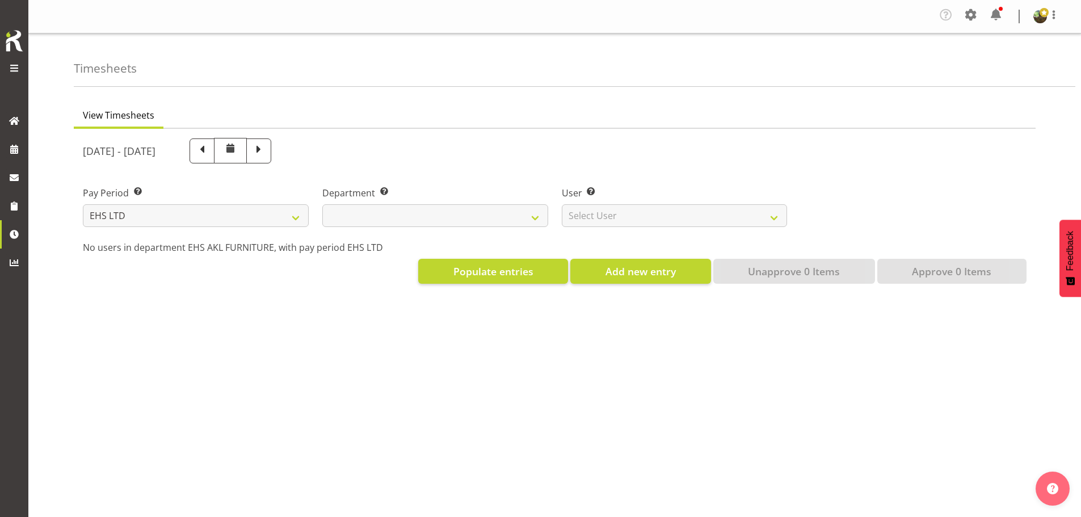
select select "7"
select select
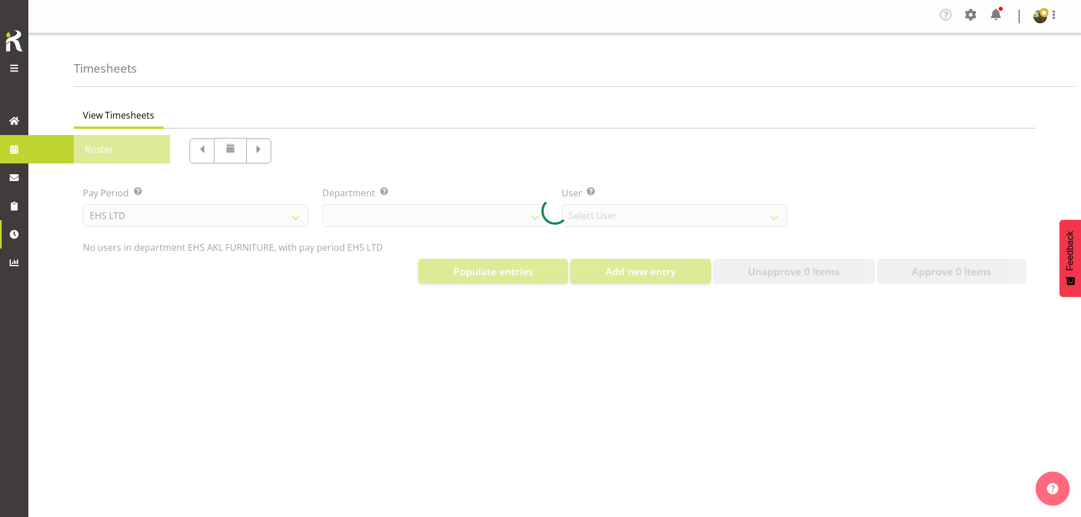
click at [97, 149] on div at bounding box center [555, 211] width 962 height 164
select select "8638"
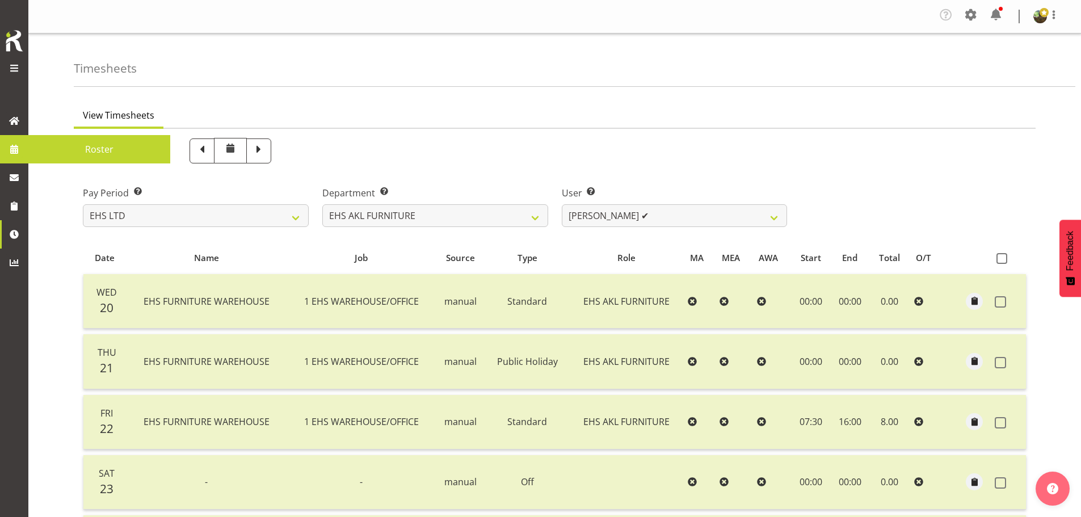
click at [45, 149] on span "Roster" at bounding box center [99, 149] width 131 height 17
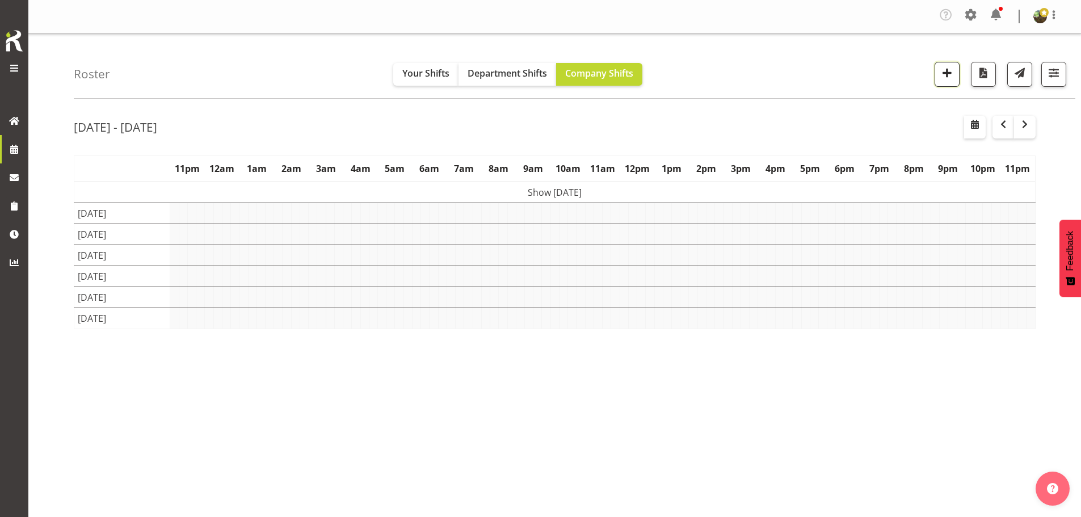
click at [948, 74] on span "button" at bounding box center [947, 72] width 15 height 15
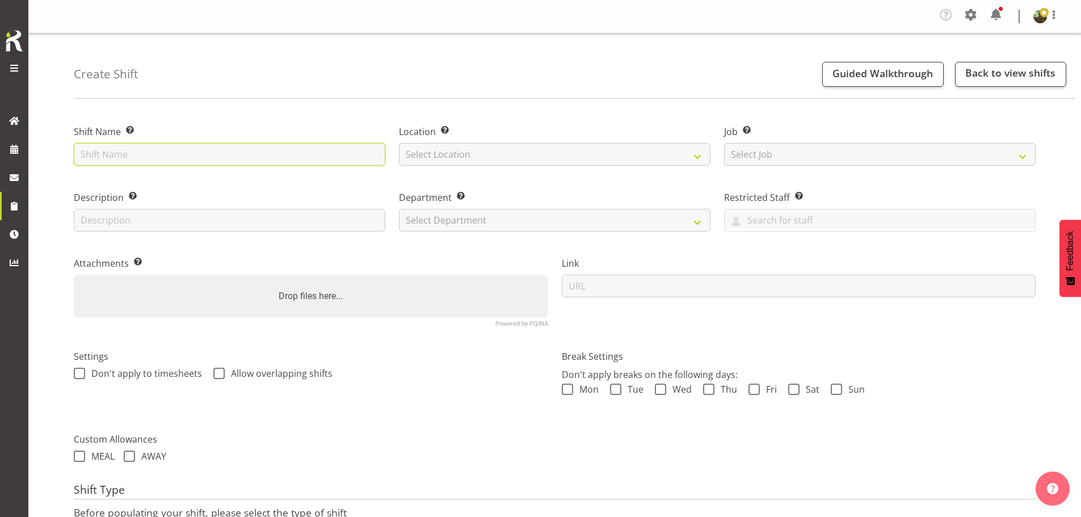
click at [188, 155] on input "text" at bounding box center [230, 154] width 312 height 23
click at [201, 155] on input "text" at bounding box center [230, 154] width 312 height 23
type input "Install - Foodtech Packtech 2025"
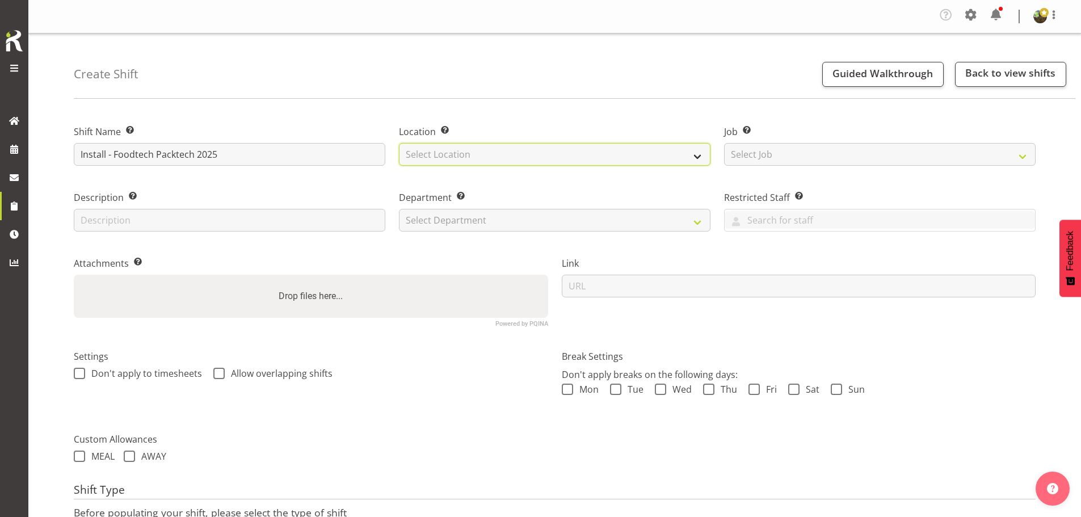
click at [474, 158] on select "Select Location EHS [PERSON_NAME]" at bounding box center [555, 154] width 312 height 23
select select "35"
click at [399, 143] on select "Select Location EHS [PERSON_NAME]" at bounding box center [555, 154] width 312 height 23
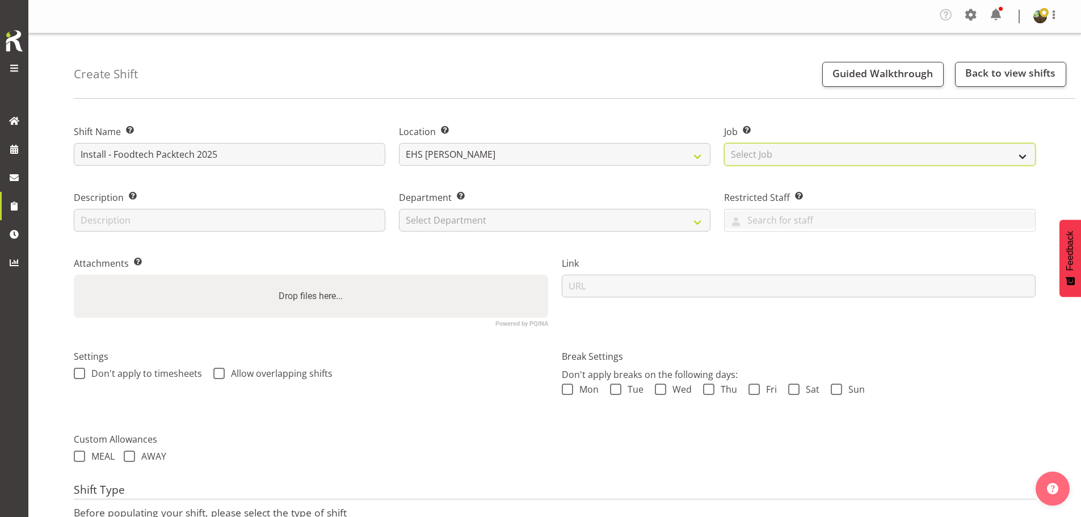
click at [786, 153] on select "Select Job Create new job 1 Carlton Events 1 [PERSON_NAME][GEOGRAPHIC_DATA] 1 […" at bounding box center [880, 154] width 312 height 23
select select "9630"
click at [724, 143] on select "Select Job Create new job 1 Carlton Events 1 [PERSON_NAME][GEOGRAPHIC_DATA] 1 […" at bounding box center [880, 154] width 312 height 23
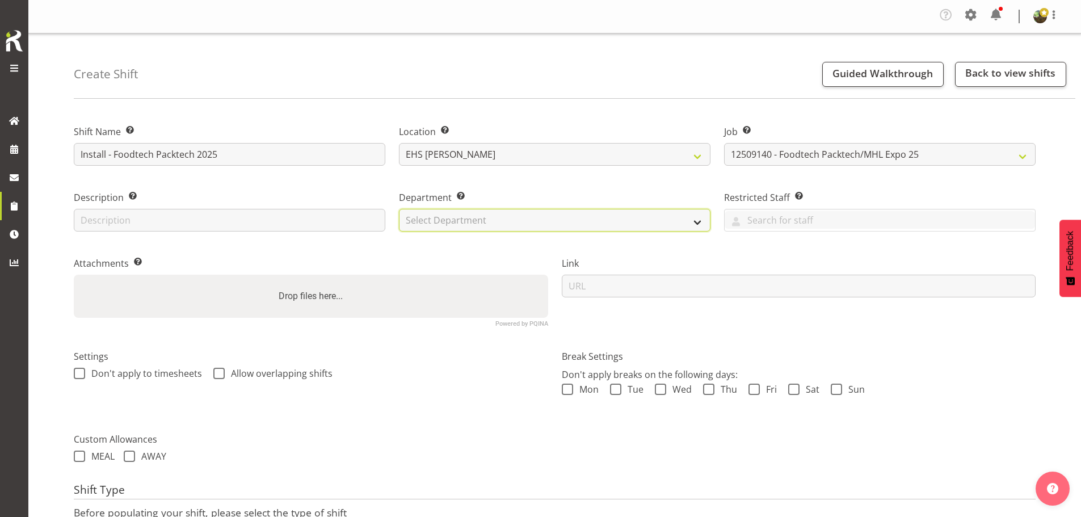
click at [515, 221] on select "Select Department EHS AKL FURNITURE" at bounding box center [555, 220] width 312 height 23
select select "38"
click at [399, 209] on select "Select Department EHS AKL FURNITURE" at bounding box center [555, 220] width 312 height 23
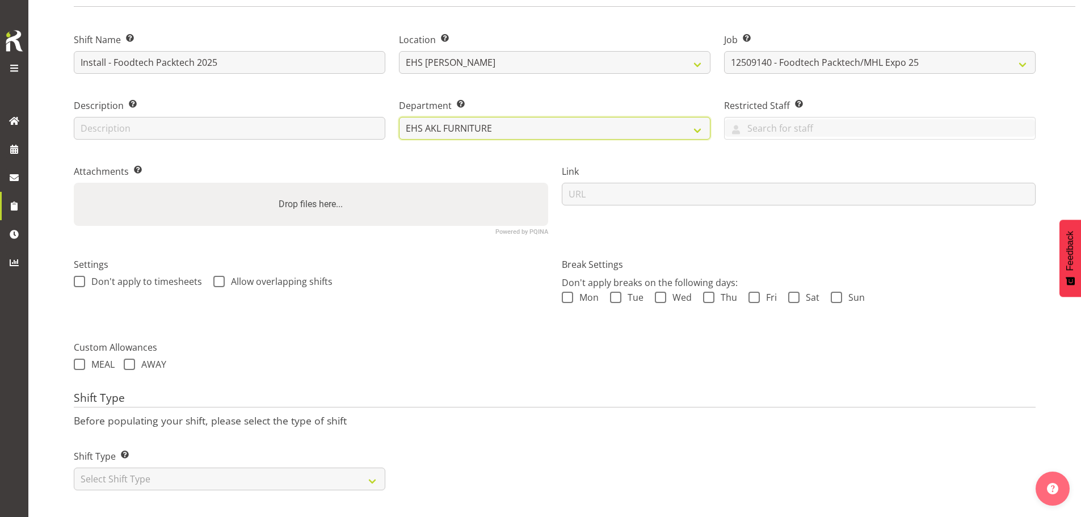
scroll to position [100, 0]
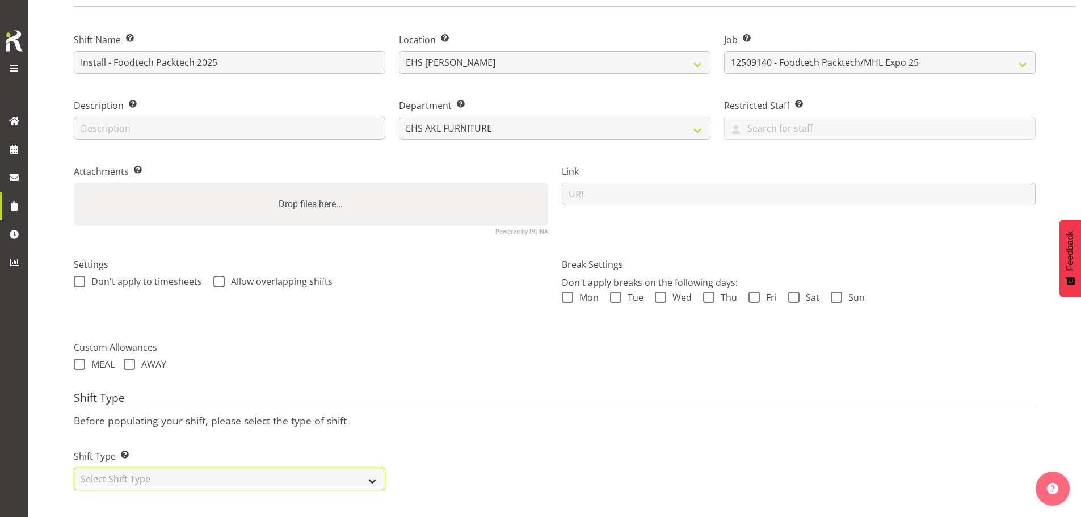
click at [338, 473] on select "Select Shift Type One Off Shift Recurring Shift Rotating Shift" at bounding box center [230, 479] width 312 height 23
select select "one_off"
click at [74, 468] on select "Select Shift Type One Off Shift Recurring Shift Rotating Shift" at bounding box center [230, 479] width 312 height 23
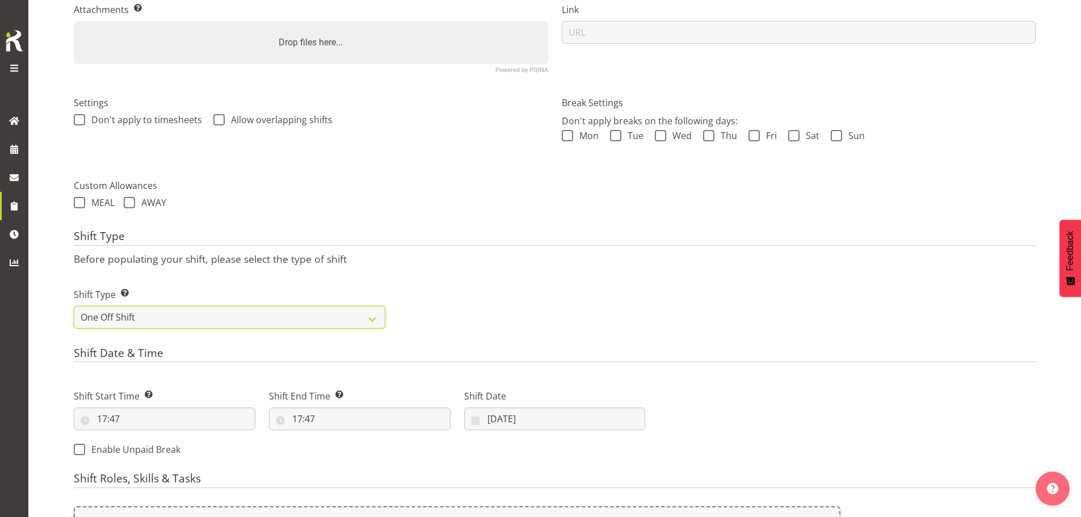
scroll to position [327, 0]
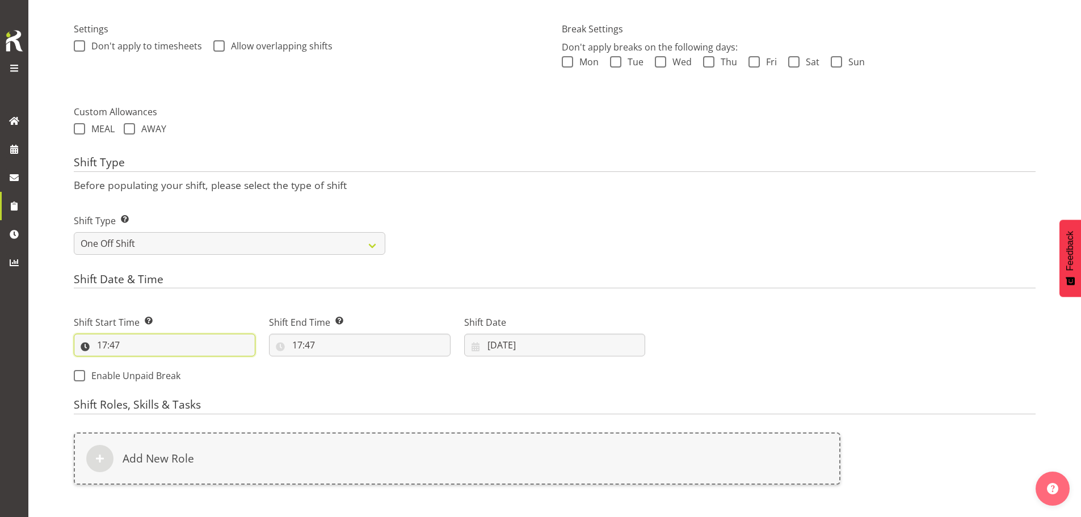
click at [107, 346] on input "17:47" at bounding box center [165, 345] width 182 height 23
click at [149, 377] on select "00 01 02 03 04 05 06 07 08 09 10 11 12 13 14 15 16 17 18 19 20 21 22 23" at bounding box center [151, 374] width 26 height 23
select select "14"
click at [138, 363] on select "00 01 02 03 04 05 06 07 08 09 10 11 12 13 14 15 16 17 18 19 20 21 22 23" at bounding box center [151, 374] width 26 height 23
type input "14:47"
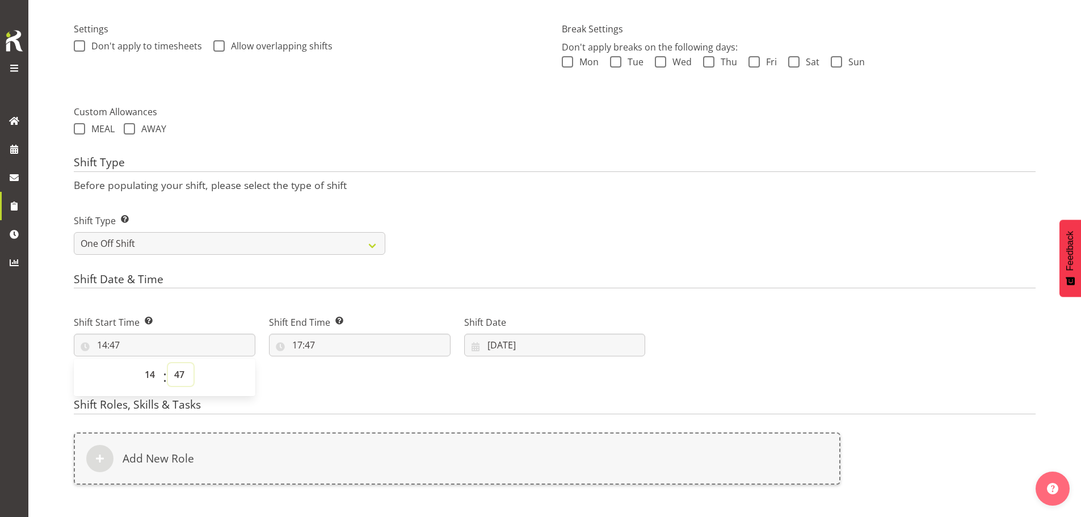
drag, startPoint x: 177, startPoint y: 373, endPoint x: 177, endPoint y: 365, distance: 7.9
click at [177, 373] on select "00 01 02 03 04 05 06 07 08 09 10 11 12 13 14 15 16 17 18 19 20 21 22 23 24 25 2…" at bounding box center [181, 374] width 26 height 23
select select "0"
click at [168, 363] on select "00 01 02 03 04 05 06 07 08 09 10 11 12 13 14 15 16 17 18 19 20 21 22 23 24 25 2…" at bounding box center [181, 374] width 26 height 23
type input "14:00"
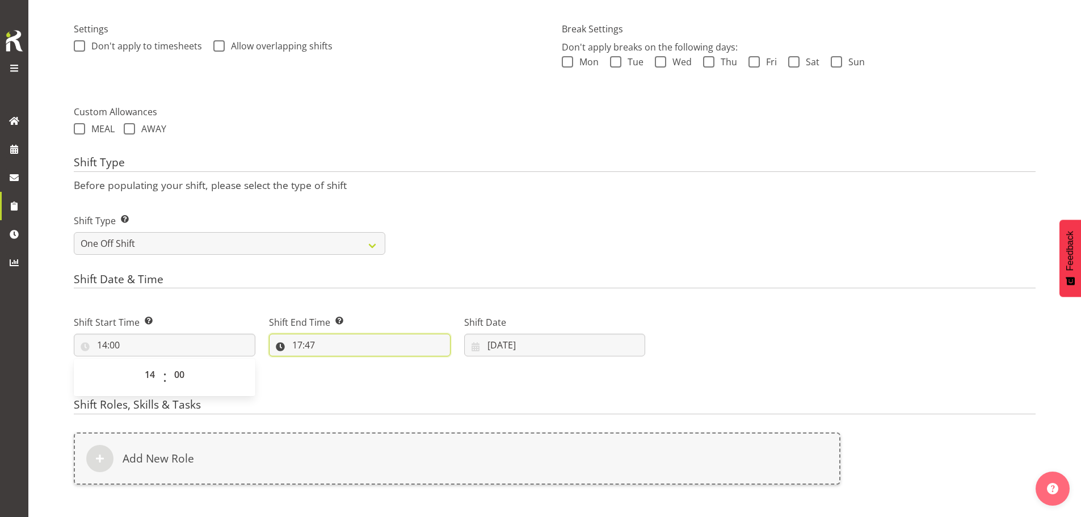
click at [308, 341] on input "17:47" at bounding box center [360, 345] width 182 height 23
click at [350, 378] on select "00 01 02 03 04 05 06 07 08 09 10 11 12 13 14 15 16 17 18 19 20 21 22 23" at bounding box center [347, 374] width 26 height 23
select select "21"
click at [334, 363] on select "00 01 02 03 04 05 06 07 08 09 10 11 12 13 14 15 16 17 18 19 20 21 22 23" at bounding box center [347, 374] width 26 height 23
type input "21:47"
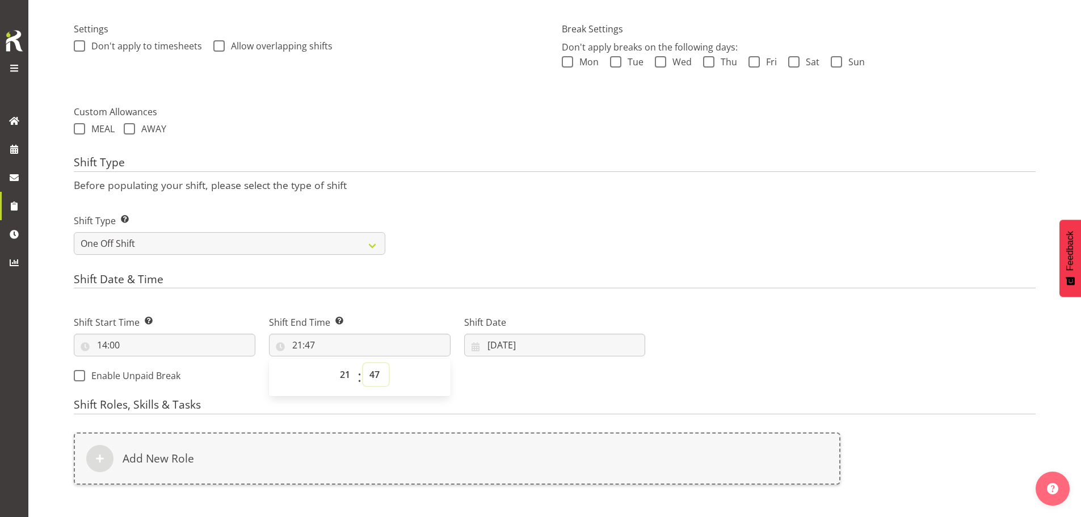
click at [374, 371] on select "00 01 02 03 04 05 06 07 08 09 10 11 12 13 14 15 16 17 18 19 20 21 22 23 24 25 2…" at bounding box center [376, 374] width 26 height 23
select select "0"
click at [363, 363] on select "00 01 02 03 04 05 06 07 08 09 10 11 12 13 14 15 16 17 18 19 20 21 22 23 24 25 2…" at bounding box center [376, 374] width 26 height 23
type input "21:00"
click at [514, 342] on input "[DATE]" at bounding box center [555, 345] width 182 height 23
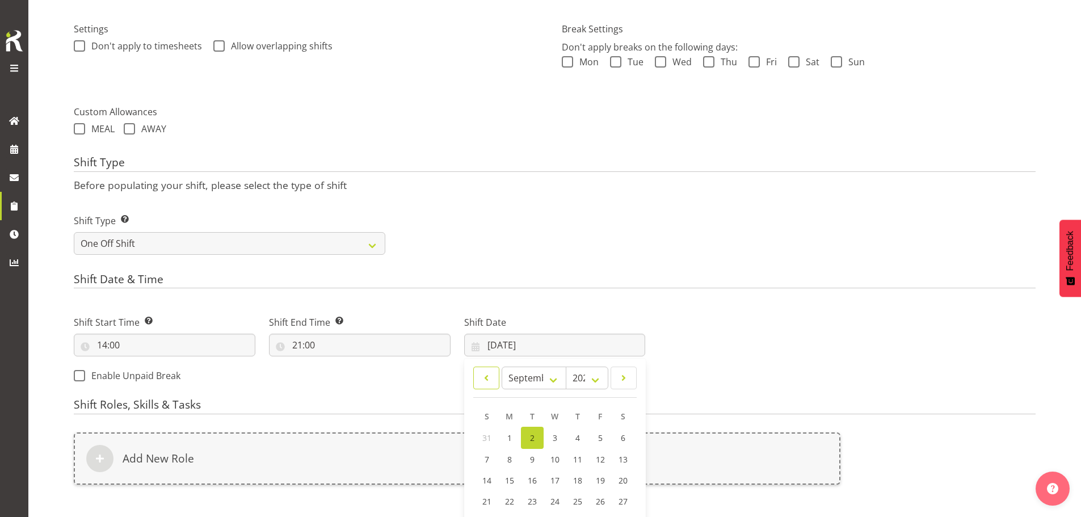
click at [487, 380] on span at bounding box center [486, 378] width 11 height 14
select select "7"
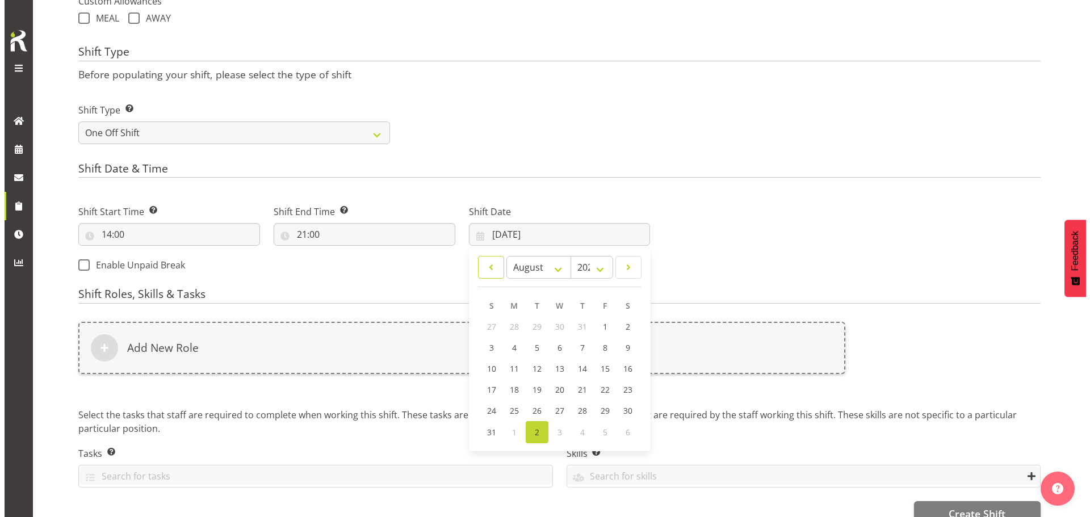
scroll to position [441, 0]
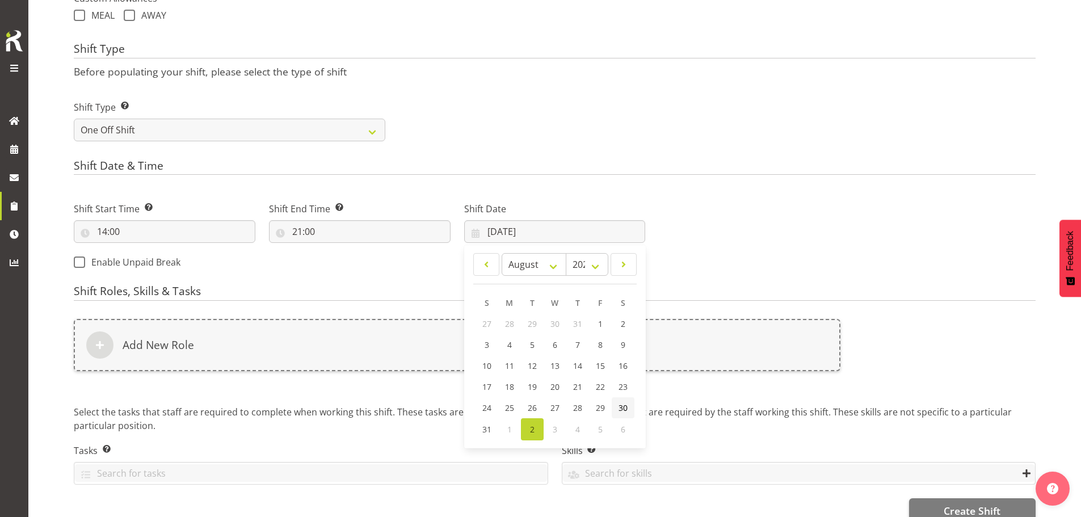
click at [621, 409] on span "30" at bounding box center [623, 407] width 9 height 11
type input "[DATE]"
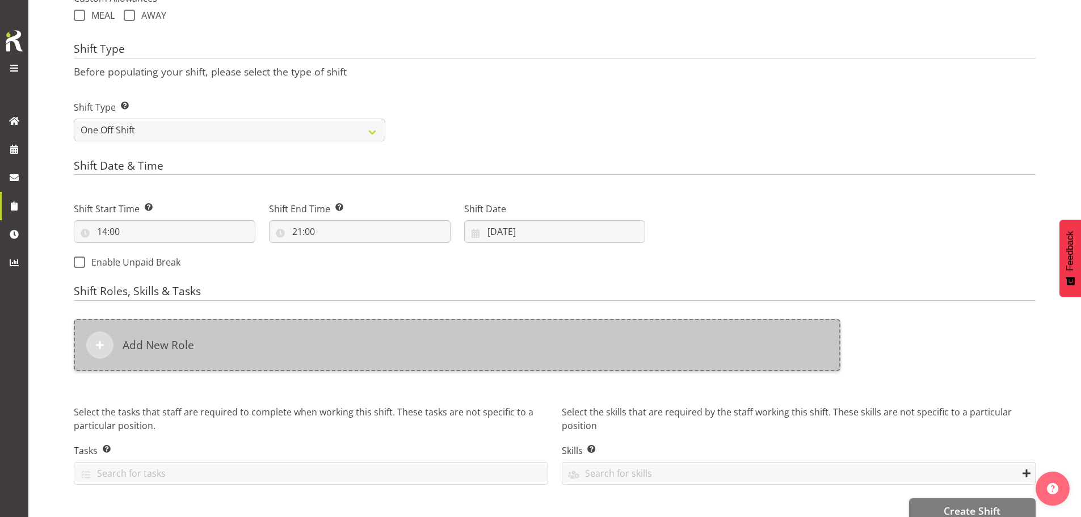
click at [522, 362] on div "Add New Role" at bounding box center [457, 345] width 767 height 52
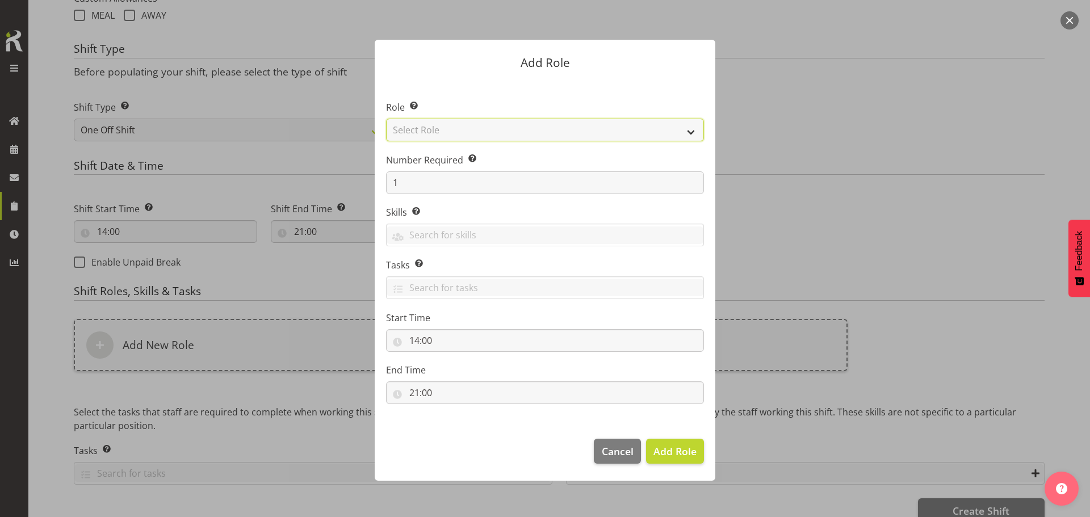
click at [535, 131] on select "Select Role ACCOUNT MANAGER ACCOUNT MANAGER DW ACCOUNTS [PERSON_NAME] VEHICLES …" at bounding box center [545, 130] width 318 height 23
select select "189"
click at [386, 119] on select "Select Role ACCOUNT MANAGER ACCOUNT MANAGER DW ACCOUNTS [PERSON_NAME] VEHICLES …" at bounding box center [545, 130] width 318 height 23
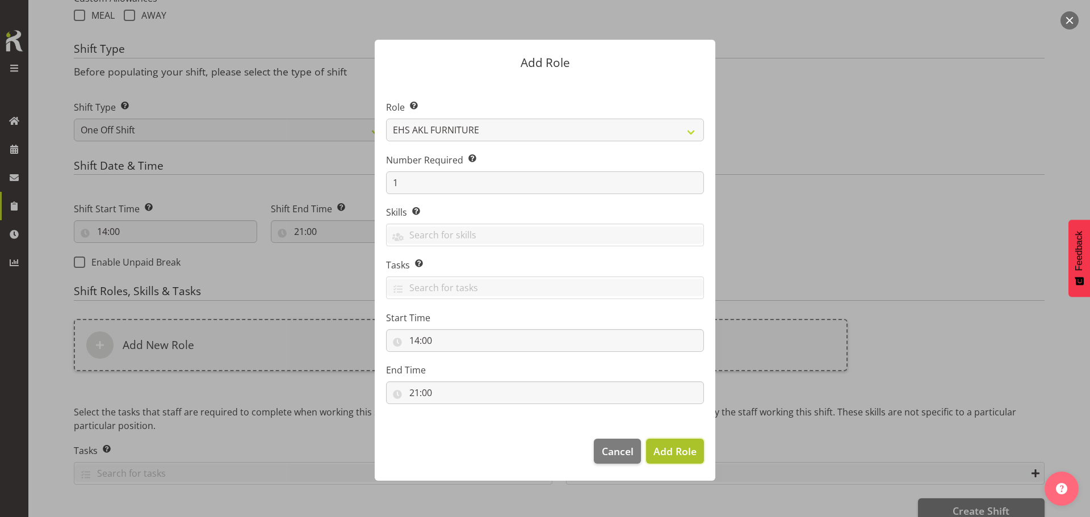
drag, startPoint x: 663, startPoint y: 457, endPoint x: 651, endPoint y: 448, distance: 15.0
click at [663, 457] on span "Add Role" at bounding box center [674, 451] width 43 height 14
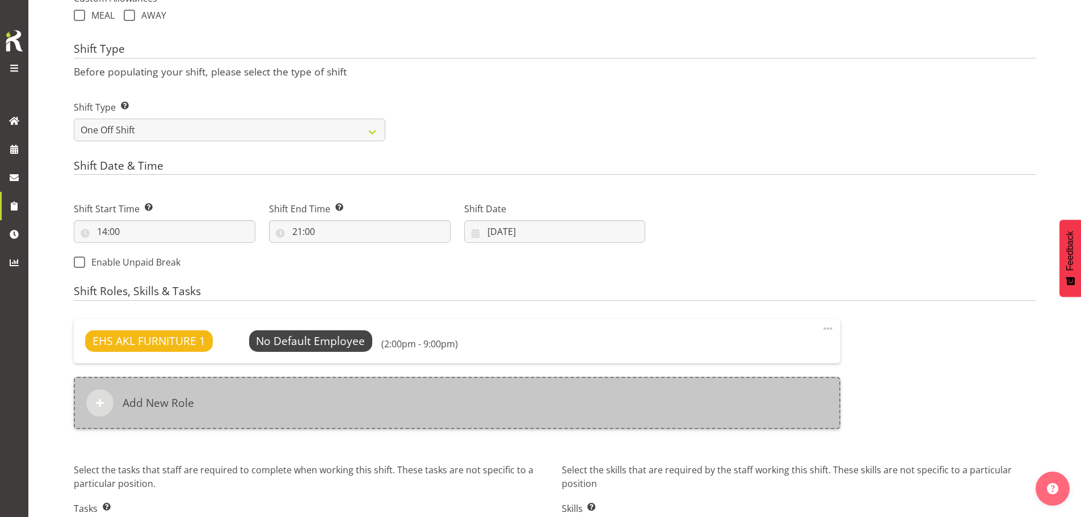
click at [440, 401] on div "Add New Role" at bounding box center [457, 403] width 767 height 52
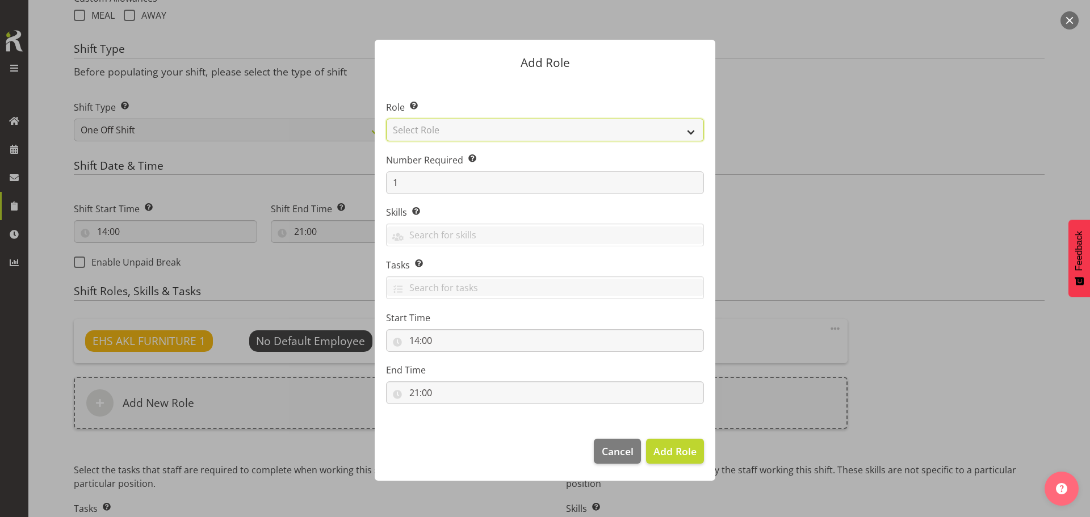
click at [552, 125] on select "Select Role ACCOUNT MANAGER ACCOUNT MANAGER DW ACCOUNTS [PERSON_NAME] VEHICLES …" at bounding box center [545, 130] width 318 height 23
select select "198"
click at [386, 119] on select "Select Role ACCOUNT MANAGER ACCOUNT MANAGER DW ACCOUNTS [PERSON_NAME] VEHICLES …" at bounding box center [545, 130] width 318 height 23
click at [680, 455] on span "Add Role" at bounding box center [674, 451] width 43 height 14
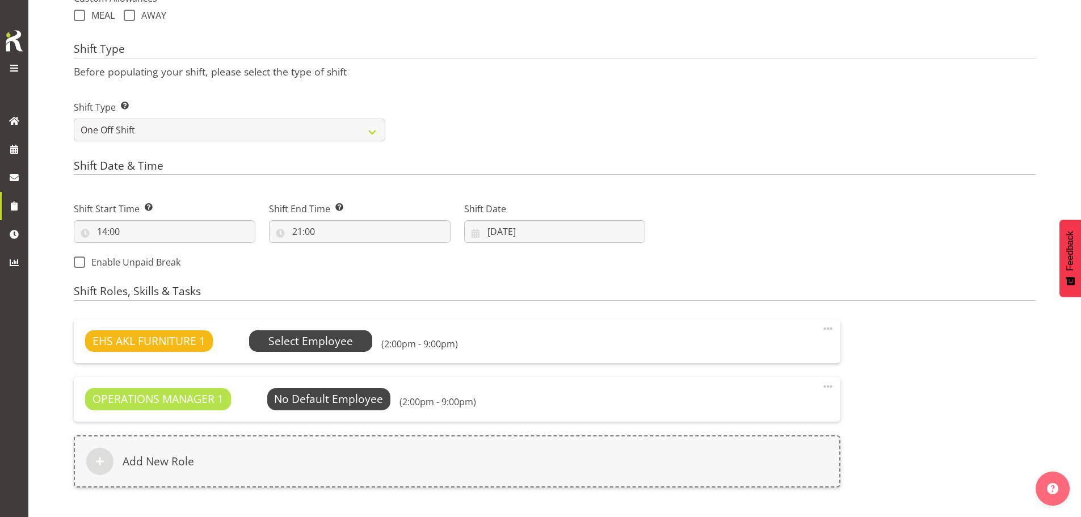
click at [346, 340] on span "Select Employee" at bounding box center [310, 341] width 85 height 16
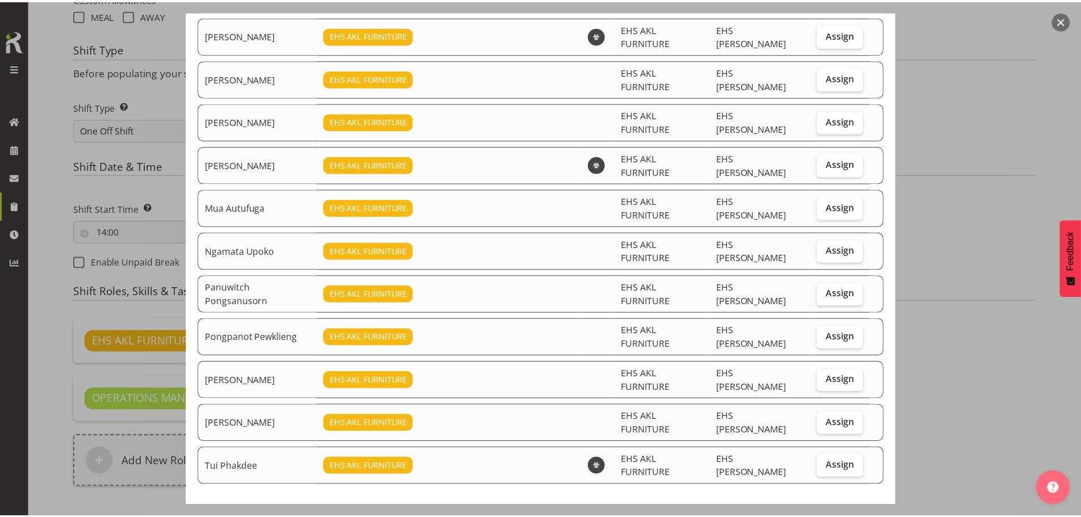
scroll to position [202, 0]
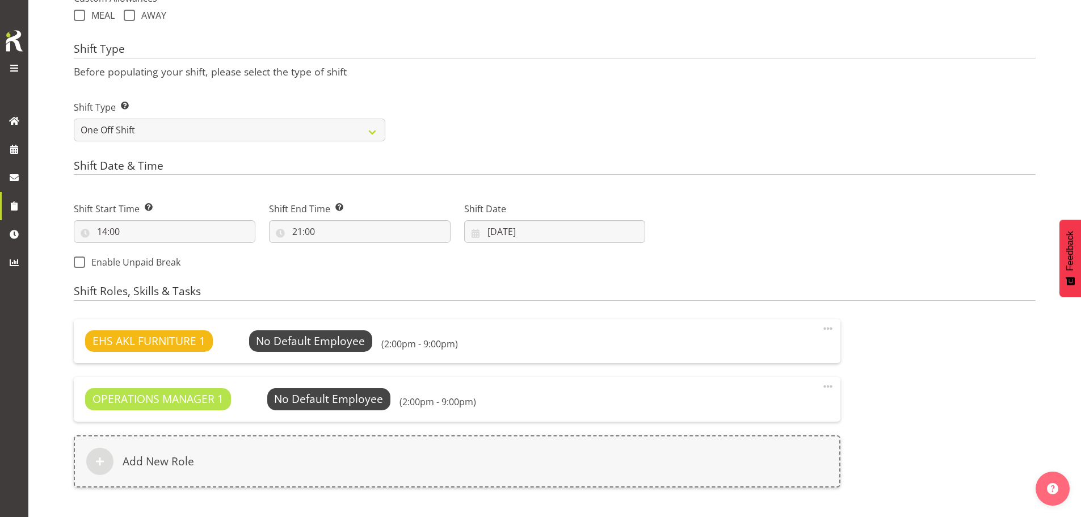
scroll to position [441, 0]
